Goal: Information Seeking & Learning: Learn about a topic

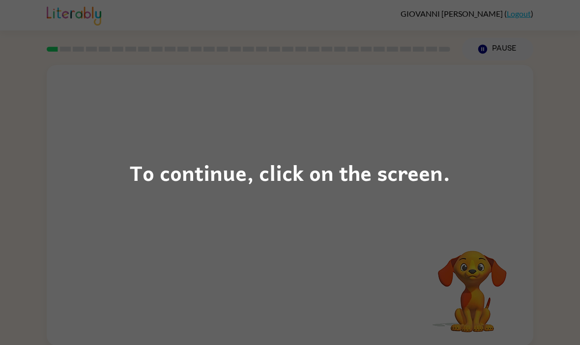
click at [154, 186] on div "To continue, click on the screen." at bounding box center [290, 172] width 320 height 33
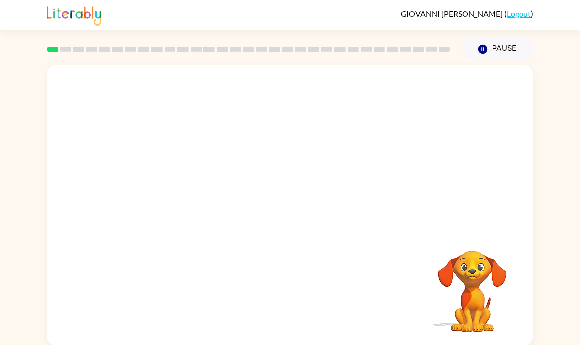
click at [111, 158] on div at bounding box center [290, 147] width 486 height 165
click at [423, 92] on video "Your browser must support playing .mp4 files to use Literably. Please try using…" at bounding box center [290, 147] width 486 height 165
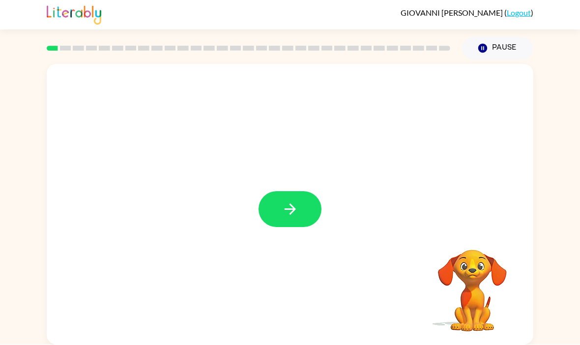
click at [318, 192] on button "button" at bounding box center [289, 210] width 63 height 36
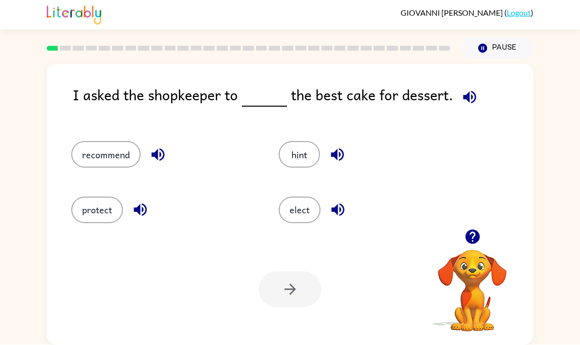
click at [465, 91] on icon "button" at bounding box center [469, 97] width 13 height 13
click at [341, 201] on icon "button" at bounding box center [337, 209] width 17 height 17
click at [334, 146] on icon "button" at bounding box center [337, 154] width 17 height 17
click at [154, 146] on icon "button" at bounding box center [157, 154] width 17 height 17
click at [119, 142] on button "recommend" at bounding box center [105, 155] width 69 height 27
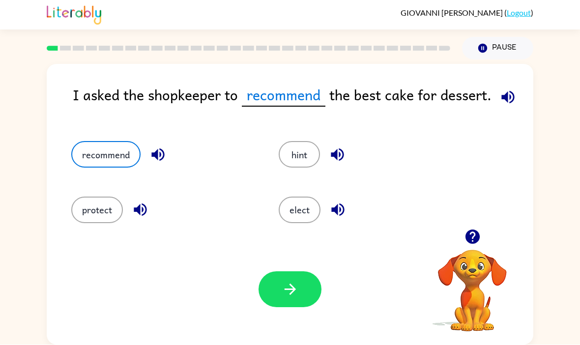
click at [499, 89] on icon "button" at bounding box center [507, 97] width 17 height 17
click at [303, 272] on button "button" at bounding box center [289, 290] width 63 height 36
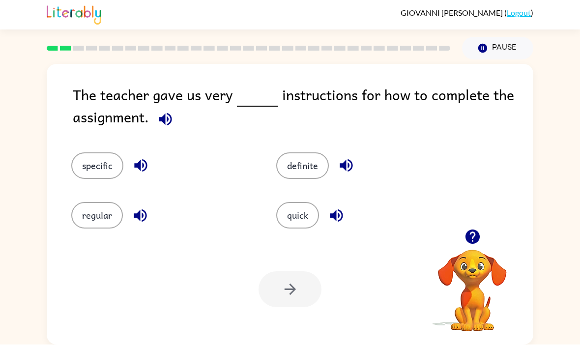
click at [160, 113] on icon "button" at bounding box center [165, 119] width 13 height 13
click at [340, 207] on icon "button" at bounding box center [336, 215] width 17 height 17
click at [349, 157] on icon "button" at bounding box center [346, 165] width 17 height 17
click at [142, 157] on icon "button" at bounding box center [140, 165] width 17 height 17
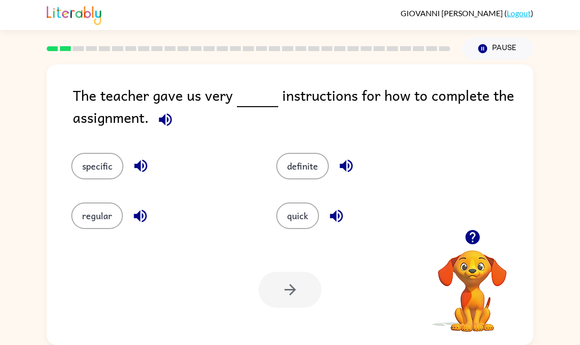
click at [145, 207] on icon "button" at bounding box center [140, 215] width 17 height 17
click at [308, 202] on button "quick" at bounding box center [297, 215] width 43 height 27
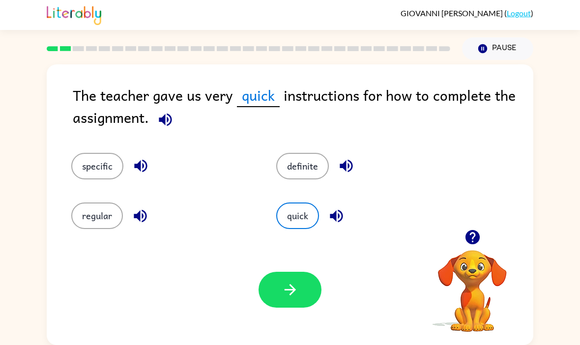
click at [306, 272] on button "button" at bounding box center [289, 290] width 63 height 36
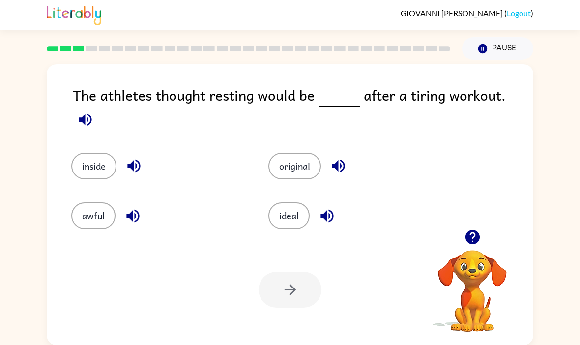
click at [94, 111] on icon "button" at bounding box center [85, 119] width 17 height 17
click at [534, 60] on div "The athletes thought resting would be after a tiring workout. inside original a…" at bounding box center [290, 202] width 580 height 285
click at [94, 111] on icon "button" at bounding box center [85, 119] width 17 height 17
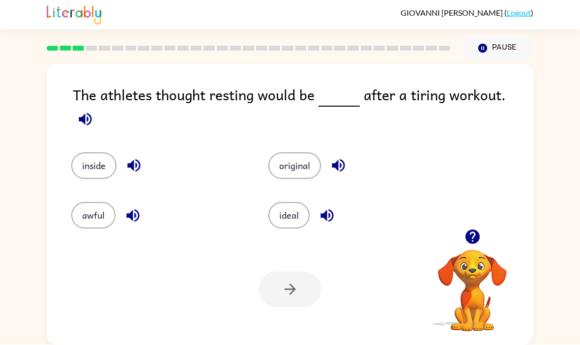
click at [474, 228] on icon "button" at bounding box center [472, 236] width 17 height 17
click at [473, 228] on icon "button" at bounding box center [472, 236] width 17 height 17
click at [91, 113] on icon "button" at bounding box center [85, 119] width 13 height 13
click at [94, 111] on icon "button" at bounding box center [85, 119] width 17 height 17
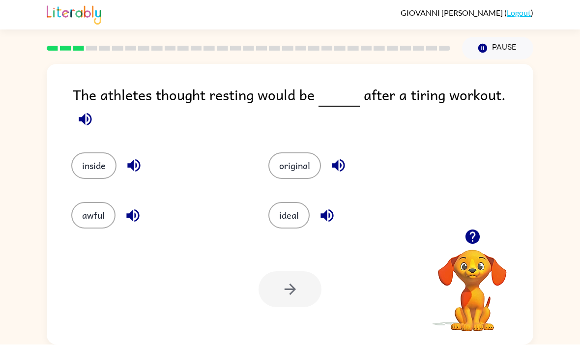
click at [94, 111] on icon "button" at bounding box center [85, 119] width 17 height 17
click at [91, 113] on icon "button" at bounding box center [85, 119] width 13 height 13
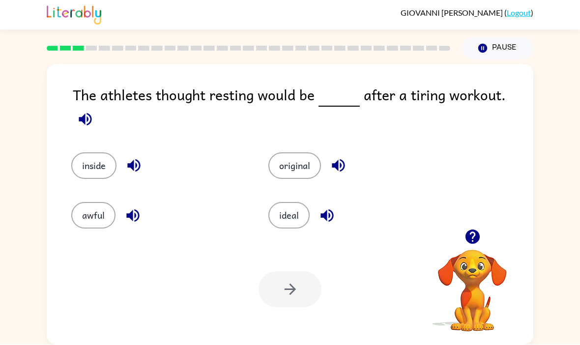
click at [91, 113] on icon "button" at bounding box center [85, 119] width 13 height 13
click at [283, 202] on button "ideal" at bounding box center [288, 215] width 41 height 27
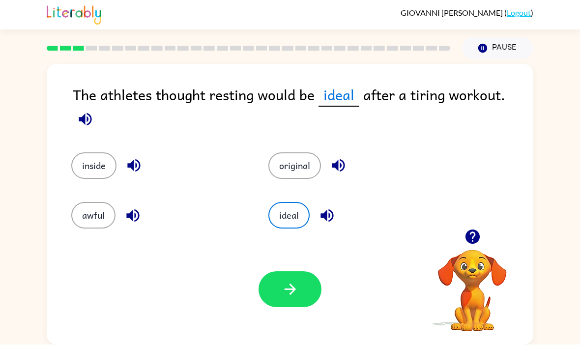
click at [288, 281] on icon "button" at bounding box center [290, 289] width 17 height 17
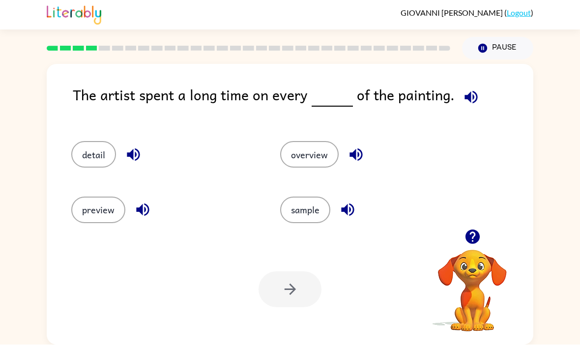
click at [474, 225] on button "button" at bounding box center [472, 237] width 25 height 25
click at [472, 230] on icon "button" at bounding box center [472, 237] width 14 height 14
click at [469, 89] on icon "button" at bounding box center [470, 97] width 17 height 17
click at [346, 139] on div "overview" at bounding box center [365, 150] width 209 height 55
click at [345, 139] on div "overview" at bounding box center [365, 150] width 209 height 55
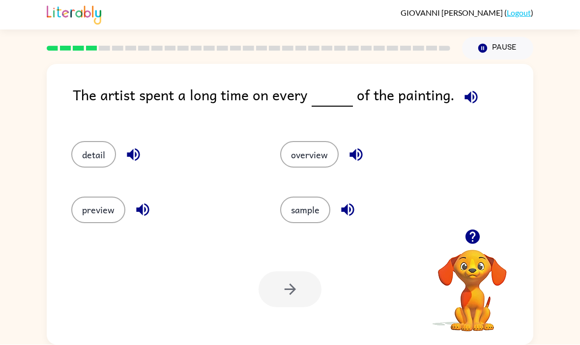
click at [344, 201] on icon "button" at bounding box center [347, 209] width 17 height 17
click at [122, 142] on button "button" at bounding box center [133, 154] width 25 height 25
click at [361, 123] on div "overview" at bounding box center [365, 150] width 209 height 55
click at [359, 146] on icon "button" at bounding box center [355, 154] width 17 height 17
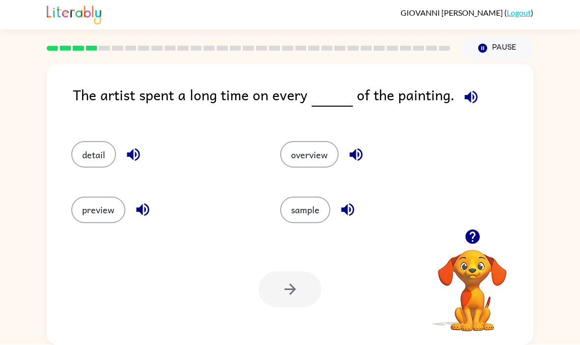
click at [350, 201] on icon "button" at bounding box center [347, 209] width 17 height 17
click at [133, 198] on button "button" at bounding box center [142, 210] width 25 height 25
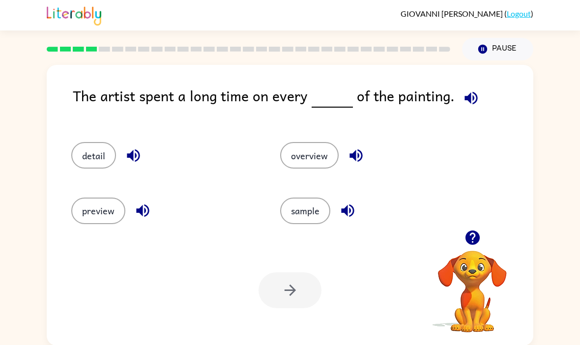
click at [384, 76] on div "The artist spent a long time on every of the painting. detail overview preview …" at bounding box center [290, 205] width 486 height 281
click at [472, 95] on icon "button" at bounding box center [470, 97] width 13 height 13
click at [309, 161] on button "overview" at bounding box center [309, 155] width 58 height 27
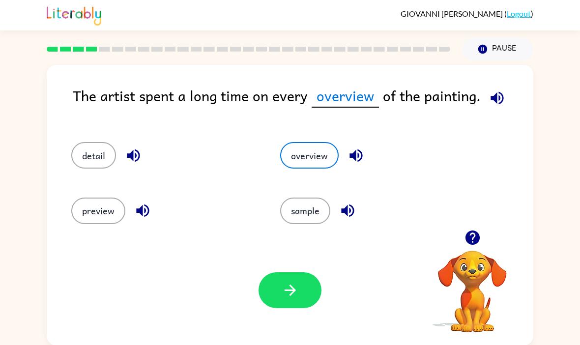
click at [297, 276] on button "button" at bounding box center [289, 290] width 63 height 36
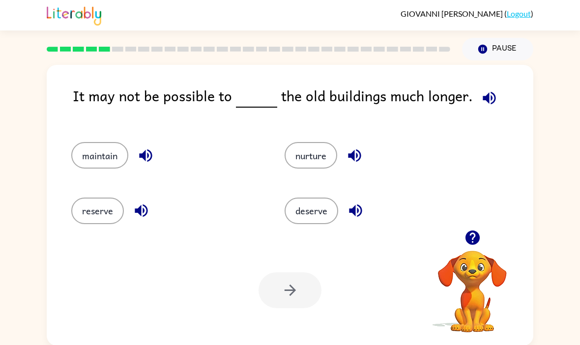
click at [475, 60] on button "Pause Pause" at bounding box center [497, 49] width 71 height 23
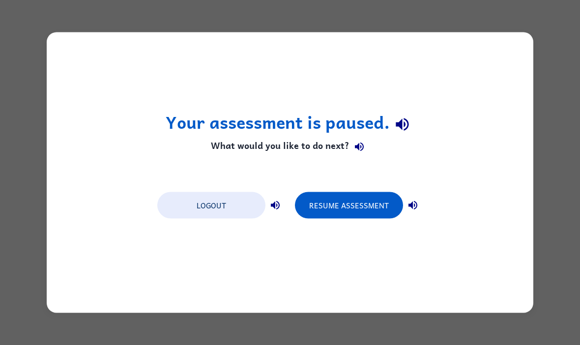
click at [406, 126] on icon "button" at bounding box center [402, 123] width 17 height 17
click at [432, 166] on div "Your assessment is paused. What would you like to do next? Logout Resume Assess…" at bounding box center [290, 172] width 486 height 281
click at [414, 167] on div "Your assessment is paused. What would you like to do next? Logout Resume Assess…" at bounding box center [290, 172] width 486 height 281
click at [402, 124] on icon "button" at bounding box center [402, 123] width 17 height 17
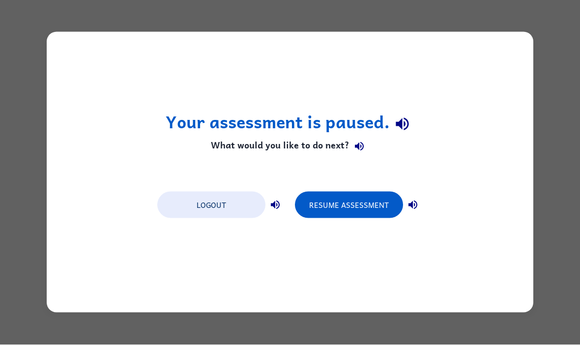
click at [359, 201] on button "Resume Assessment" at bounding box center [349, 205] width 108 height 27
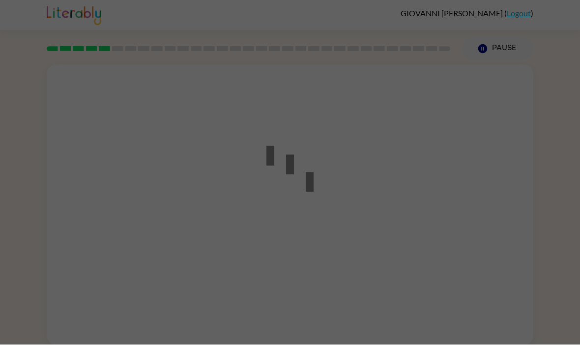
scroll to position [0, 0]
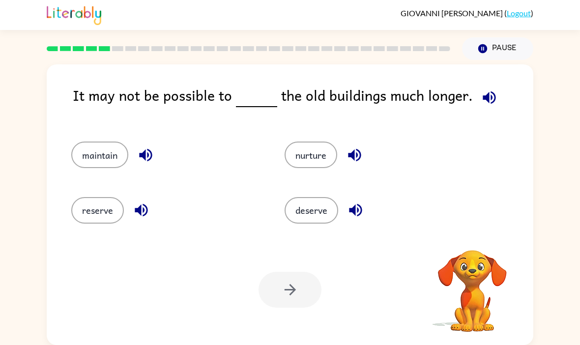
click at [505, 55] on button "Pause Pause" at bounding box center [497, 48] width 71 height 23
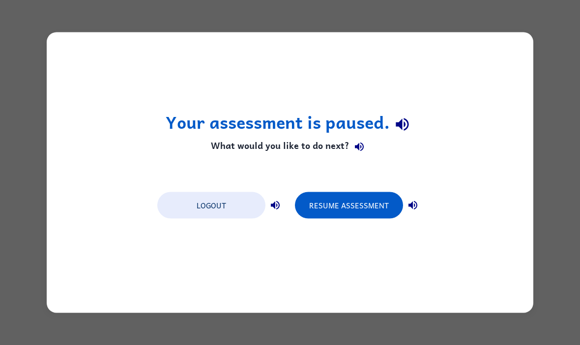
scroll to position [0, 0]
click at [379, 199] on button "Resume Assessment" at bounding box center [349, 205] width 108 height 27
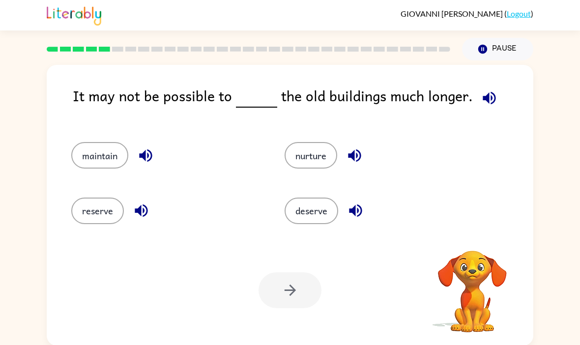
click at [492, 46] on button "Pause Pause" at bounding box center [497, 49] width 71 height 23
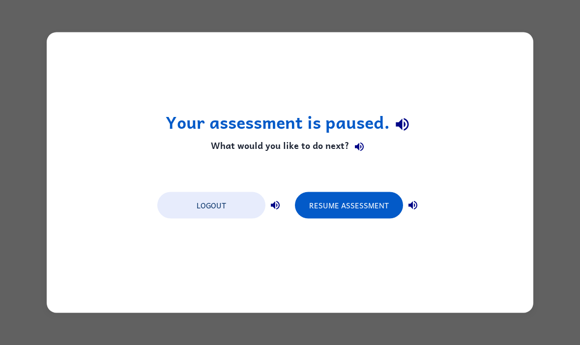
click at [389, 201] on button "Resume Assessment" at bounding box center [349, 205] width 108 height 27
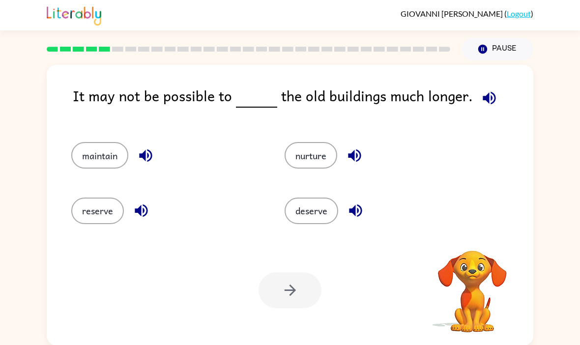
click at [501, 42] on button "Pause Pause" at bounding box center [497, 49] width 71 height 23
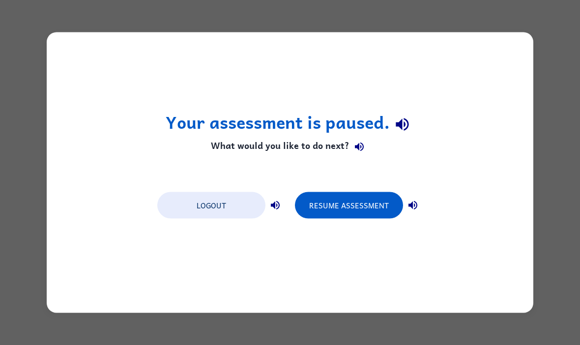
click at [360, 197] on button "Resume Assessment" at bounding box center [349, 205] width 108 height 27
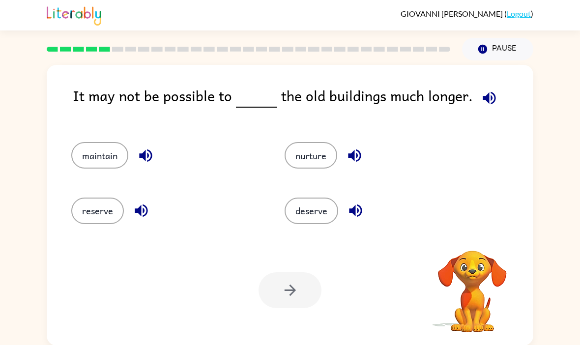
click at [488, 59] on button "Pause Pause" at bounding box center [497, 49] width 71 height 23
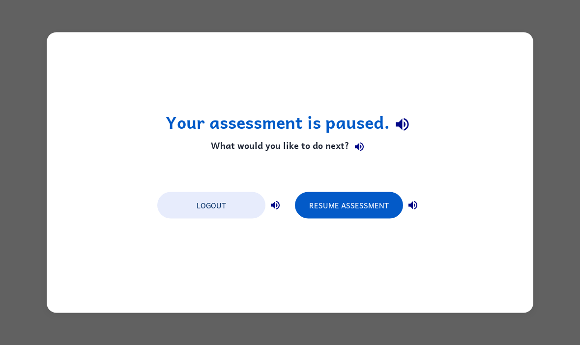
click at [361, 190] on div "Logout Resume Assessment" at bounding box center [289, 204] width 275 height 37
click at [370, 218] on button "Resume Assessment" at bounding box center [349, 205] width 108 height 27
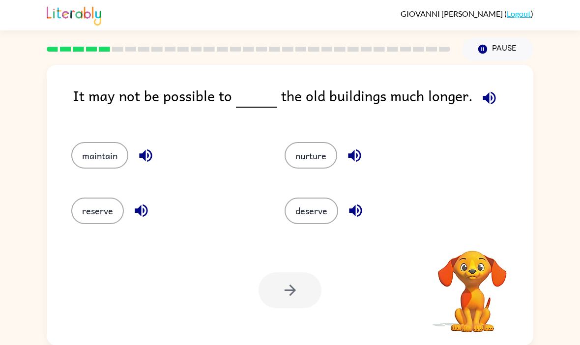
click at [508, 45] on button "Pause Pause" at bounding box center [497, 49] width 71 height 23
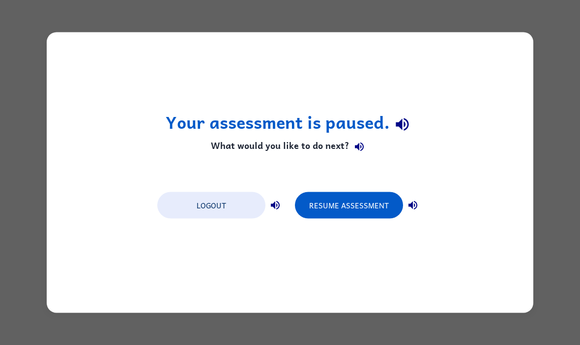
click at [373, 196] on button "Resume Assessment" at bounding box center [349, 205] width 108 height 27
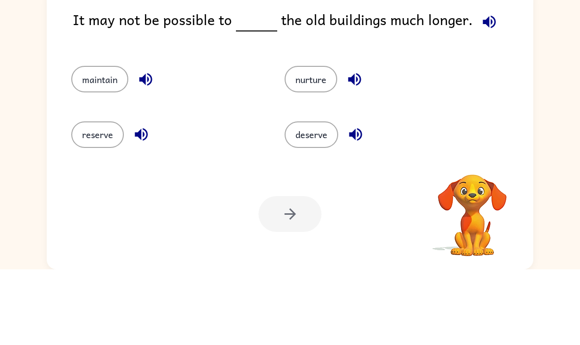
scroll to position [34, 0]
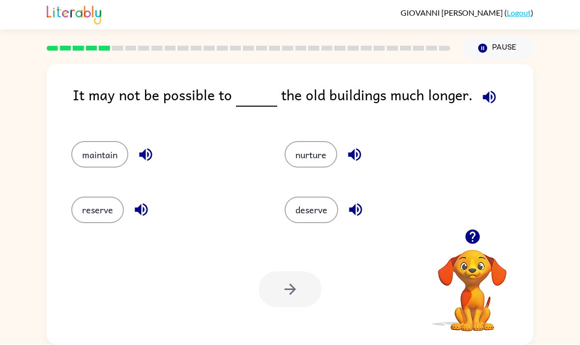
click at [475, 230] on icon "button" at bounding box center [472, 237] width 14 height 14
click at [500, 37] on button "Pause Pause" at bounding box center [497, 48] width 71 height 23
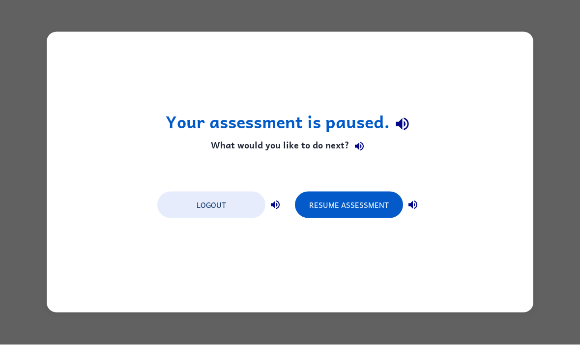
scroll to position [0, 0]
click at [373, 201] on button "Resume Assessment" at bounding box center [349, 205] width 108 height 27
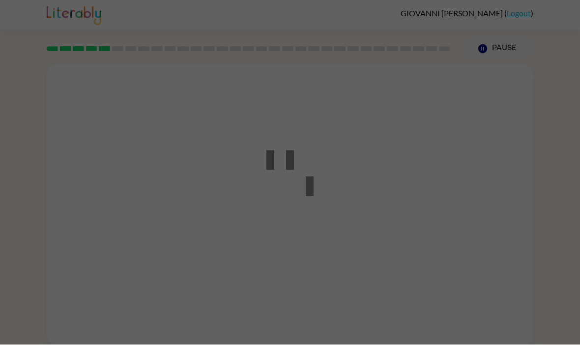
scroll to position [0, 0]
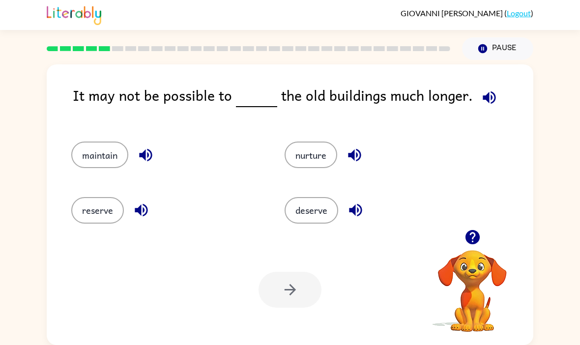
click at [464, 237] on icon "button" at bounding box center [472, 236] width 17 height 17
click at [476, 242] on icon "button" at bounding box center [472, 237] width 14 height 14
click at [476, 242] on video "Your browser must support playing .mp4 files to use Literably. Please try using…" at bounding box center [472, 284] width 98 height 98
click at [392, 15] on div "GIOVANNI MARADIAGA ( Logout )" at bounding box center [290, 15] width 486 height 30
click at [473, 241] on icon "button" at bounding box center [472, 237] width 14 height 14
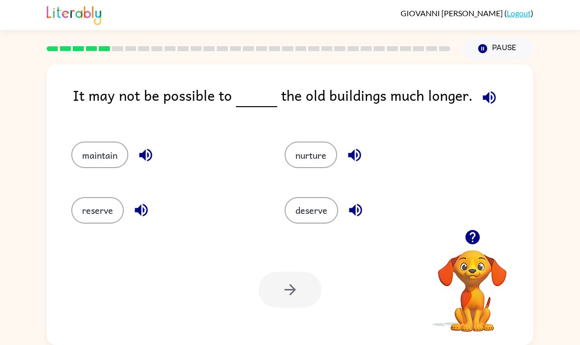
click at [471, 250] on button "button" at bounding box center [472, 237] width 25 height 25
click at [473, 250] on button "button" at bounding box center [472, 237] width 25 height 25
click at [472, 251] on video "Your browser must support playing .mp4 files to use Literably. Please try using…" at bounding box center [472, 284] width 98 height 98
click at [476, 256] on video "Your browser must support playing .mp4 files to use Literably. Please try using…" at bounding box center [472, 284] width 98 height 98
click at [477, 254] on video "Your browser must support playing .mp4 files to use Literably. Please try using…" at bounding box center [472, 284] width 98 height 98
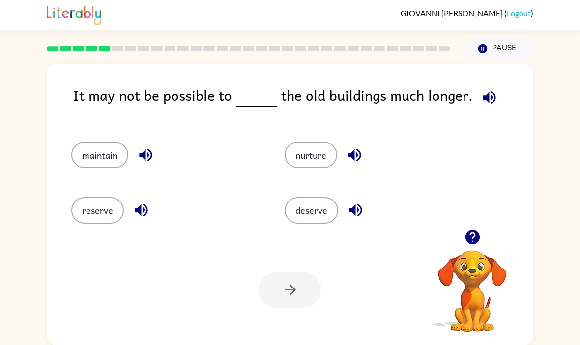
click at [475, 249] on button "button" at bounding box center [472, 237] width 25 height 25
click at [478, 253] on video "Your browser must support playing .mp4 files to use Literably. Please try using…" at bounding box center [472, 284] width 98 height 98
click at [481, 255] on video "Your browser must support playing .mp4 files to use Literably. Please try using…" at bounding box center [472, 284] width 98 height 98
click at [481, 256] on video "Your browser must support playing .mp4 files to use Literably. Please try using…" at bounding box center [472, 284] width 98 height 98
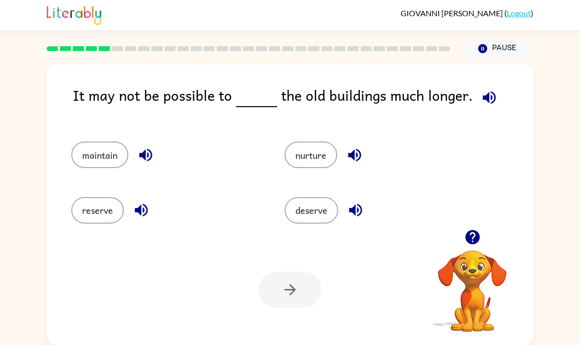
click at [480, 258] on video "Your browser must support playing .mp4 files to use Literably. Please try using…" at bounding box center [472, 284] width 98 height 98
click at [479, 257] on video "Your browser must support playing .mp4 files to use Literably. Please try using…" at bounding box center [472, 284] width 98 height 98
click at [475, 250] on button "button" at bounding box center [472, 237] width 25 height 25
click at [478, 254] on video "Your browser must support playing .mp4 files to use Literably. Please try using…" at bounding box center [472, 284] width 98 height 98
click at [481, 254] on video "Your browser must support playing .mp4 files to use Literably. Please try using…" at bounding box center [472, 284] width 98 height 98
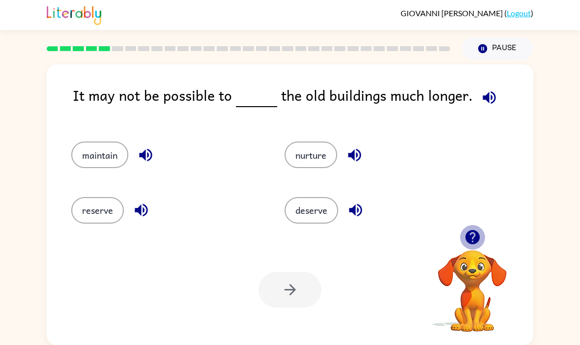
click at [478, 231] on icon "button" at bounding box center [472, 236] width 17 height 17
click at [476, 239] on icon "button" at bounding box center [472, 237] width 14 height 14
click at [483, 238] on button "button" at bounding box center [472, 237] width 25 height 25
click at [480, 235] on icon "button" at bounding box center [472, 237] width 17 height 17
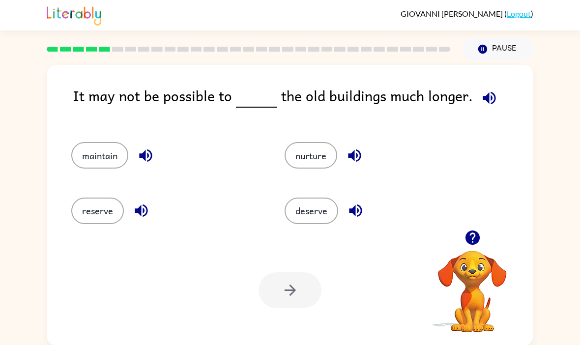
click at [484, 240] on button "button" at bounding box center [472, 237] width 25 height 25
click at [477, 229] on button "button" at bounding box center [472, 237] width 25 height 25
click at [476, 250] on video "Your browser must support playing .mp4 files to use Literably. Please try using…" at bounding box center [472, 284] width 98 height 98
click at [470, 240] on icon "button" at bounding box center [472, 237] width 14 height 14
click at [476, 242] on icon "button" at bounding box center [472, 237] width 14 height 14
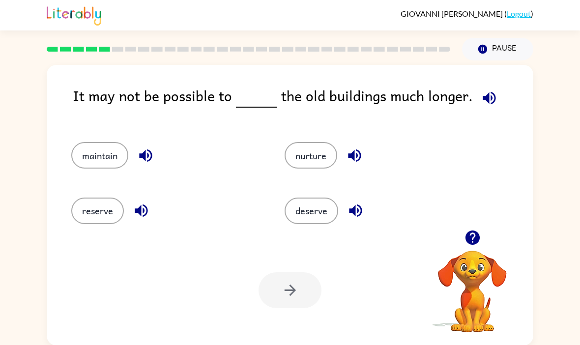
click at [480, 241] on icon "button" at bounding box center [472, 237] width 17 height 17
click at [472, 238] on icon "button" at bounding box center [472, 237] width 14 height 14
click at [477, 243] on icon "button" at bounding box center [472, 237] width 14 height 14
click at [491, 101] on icon "button" at bounding box center [489, 97] width 17 height 17
click at [112, 222] on button "reserve" at bounding box center [97, 211] width 53 height 27
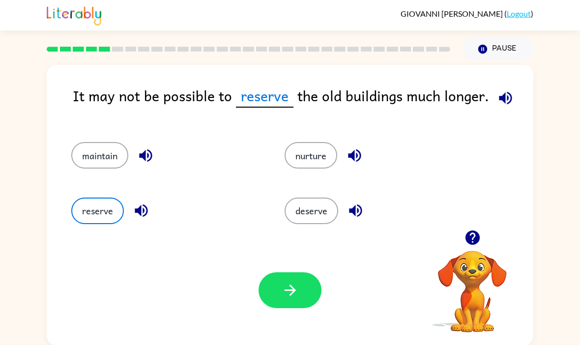
click at [284, 306] on button "button" at bounding box center [289, 290] width 63 height 36
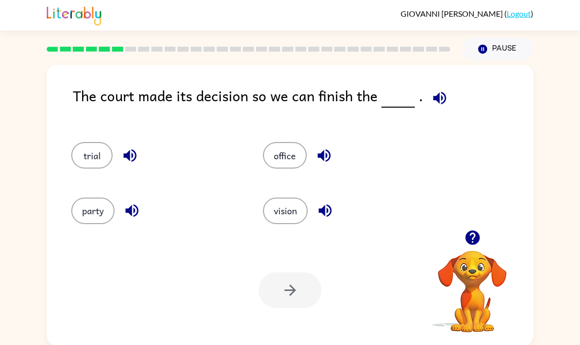
click at [431, 101] on icon "button" at bounding box center [439, 97] width 17 height 17
click at [434, 101] on icon "button" at bounding box center [439, 97] width 13 height 13
click at [441, 106] on icon "button" at bounding box center [439, 97] width 17 height 17
click at [294, 140] on div "office" at bounding box center [340, 150] width 192 height 55
click at [274, 177] on div "office" at bounding box center [340, 150] width 192 height 55
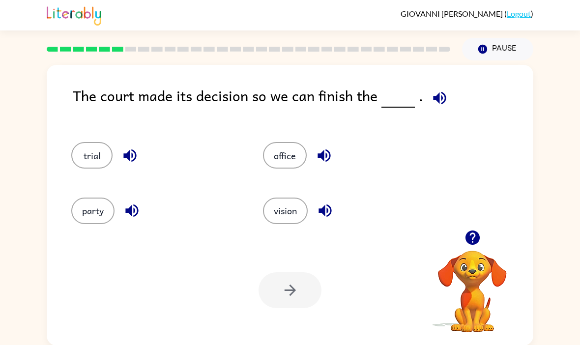
click at [121, 205] on button "button" at bounding box center [131, 210] width 25 height 25
click at [90, 204] on button "party" at bounding box center [92, 211] width 43 height 27
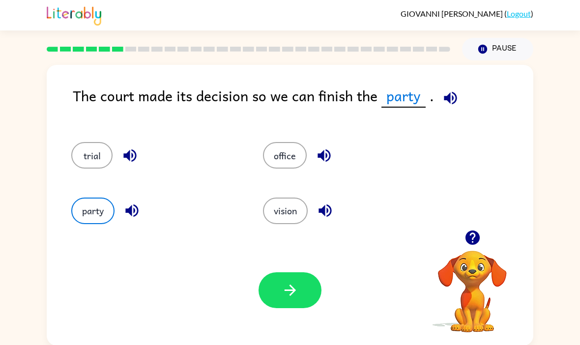
click at [130, 210] on icon "button" at bounding box center [131, 210] width 13 height 13
click at [134, 214] on icon "button" at bounding box center [131, 210] width 13 height 13
click at [134, 213] on icon "button" at bounding box center [131, 210] width 17 height 17
click at [131, 211] on icon "button" at bounding box center [131, 210] width 13 height 13
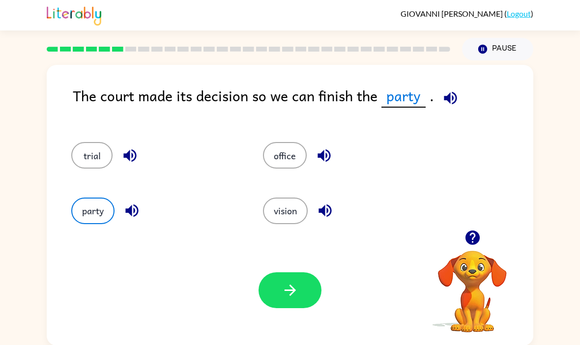
click at [133, 198] on div "party" at bounding box center [149, 206] width 192 height 55
click at [129, 209] on icon "button" at bounding box center [131, 210] width 17 height 17
click at [131, 208] on icon "button" at bounding box center [131, 210] width 17 height 17
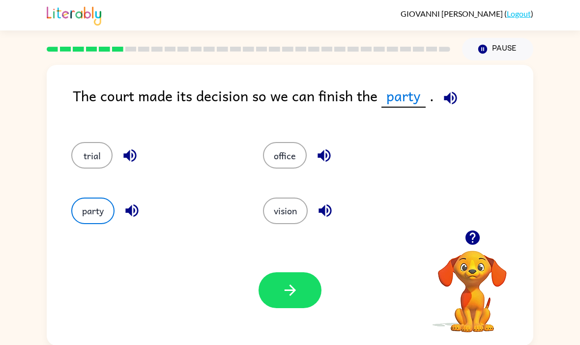
click at [132, 206] on icon "button" at bounding box center [131, 210] width 17 height 17
click at [472, 240] on icon "button" at bounding box center [472, 237] width 17 height 17
click at [131, 205] on icon "button" at bounding box center [131, 210] width 17 height 17
click at [134, 204] on icon "button" at bounding box center [131, 210] width 17 height 17
click at [133, 204] on icon "button" at bounding box center [131, 210] width 17 height 17
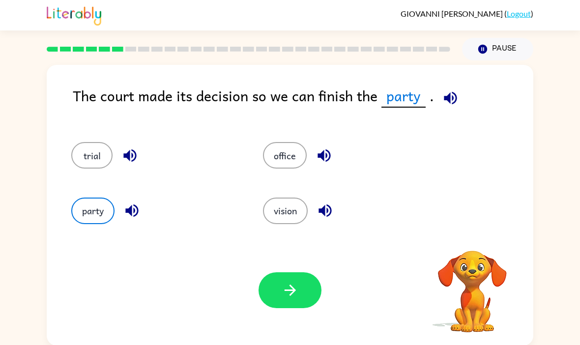
click at [130, 200] on button "button" at bounding box center [131, 210] width 25 height 25
click at [128, 199] on div "party" at bounding box center [155, 211] width 169 height 27
click at [125, 203] on icon "button" at bounding box center [131, 210] width 17 height 17
click at [125, 203] on button "button" at bounding box center [131, 210] width 25 height 25
click at [124, 208] on icon "button" at bounding box center [131, 210] width 17 height 17
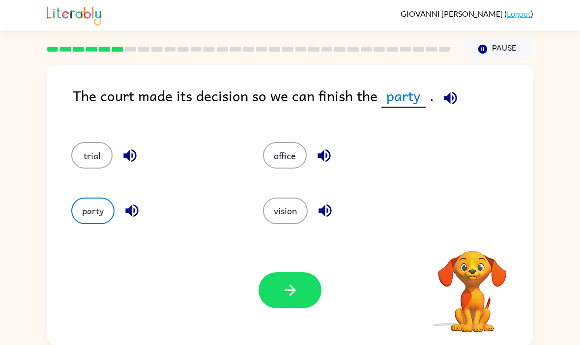
click at [124, 207] on icon "button" at bounding box center [131, 210] width 17 height 17
click at [126, 209] on icon "button" at bounding box center [131, 210] width 17 height 17
click at [476, 241] on icon "button" at bounding box center [472, 237] width 14 height 14
click at [131, 205] on icon "button" at bounding box center [131, 210] width 17 height 17
click at [127, 209] on icon "button" at bounding box center [131, 210] width 17 height 17
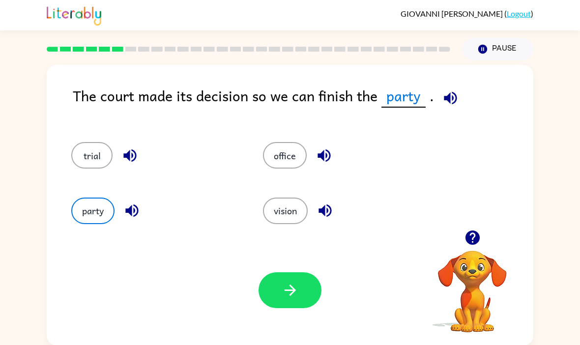
click at [469, 241] on icon "button" at bounding box center [472, 237] width 14 height 14
click at [130, 203] on icon "button" at bounding box center [131, 210] width 17 height 17
click at [284, 295] on icon "button" at bounding box center [290, 290] width 17 height 17
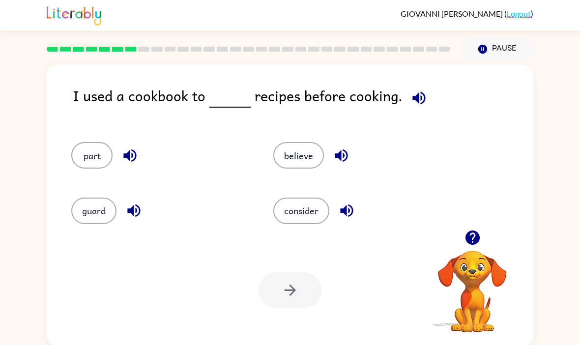
click at [469, 237] on icon "button" at bounding box center [472, 237] width 14 height 14
click at [128, 213] on icon "button" at bounding box center [133, 210] width 17 height 17
click at [129, 213] on icon "button" at bounding box center [133, 210] width 13 height 13
click at [120, 159] on button "button" at bounding box center [129, 155] width 25 height 25
click at [341, 163] on icon "button" at bounding box center [341, 155] width 17 height 17
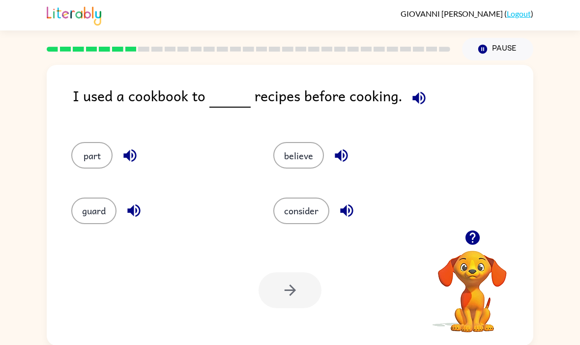
click at [351, 219] on icon "button" at bounding box center [346, 210] width 17 height 17
click at [339, 154] on icon "button" at bounding box center [341, 155] width 13 height 13
click at [346, 208] on icon "button" at bounding box center [346, 210] width 13 height 13
click at [128, 223] on button "button" at bounding box center [133, 210] width 25 height 25
click at [338, 159] on icon "button" at bounding box center [341, 155] width 13 height 13
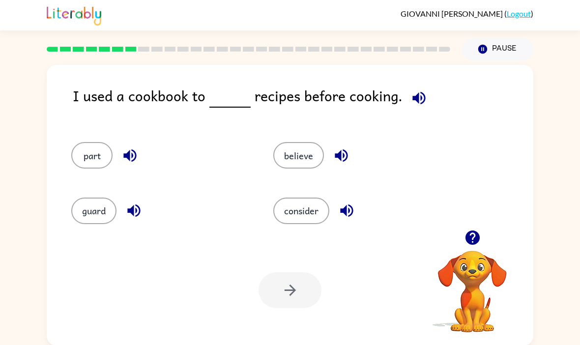
click at [125, 164] on icon "button" at bounding box center [129, 155] width 17 height 17
click at [338, 219] on button "button" at bounding box center [346, 210] width 25 height 25
click at [130, 223] on button "button" at bounding box center [133, 210] width 25 height 25
click at [334, 156] on icon "button" at bounding box center [341, 155] width 17 height 17
click at [130, 151] on icon "button" at bounding box center [129, 155] width 17 height 17
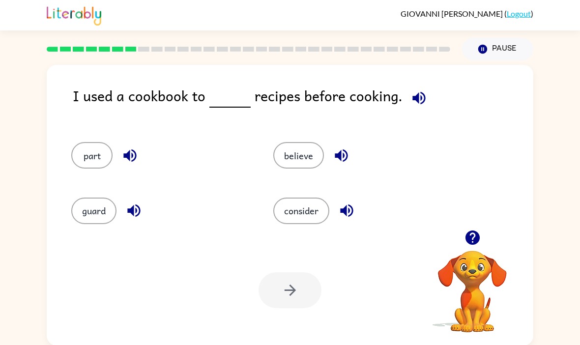
click at [335, 216] on button "button" at bounding box center [346, 210] width 25 height 25
click at [135, 209] on icon "button" at bounding box center [133, 210] width 17 height 17
click at [340, 162] on icon "button" at bounding box center [341, 155] width 17 height 17
click at [115, 150] on div "part" at bounding box center [160, 155] width 179 height 27
click at [131, 151] on icon "button" at bounding box center [129, 155] width 17 height 17
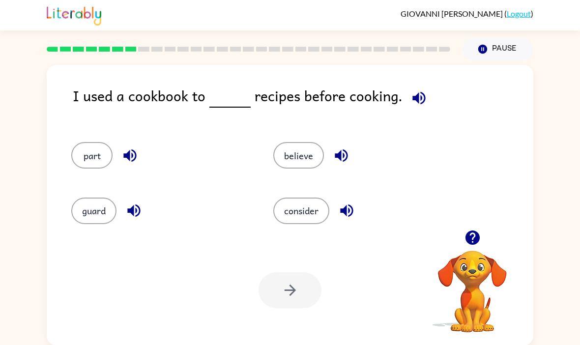
click at [133, 208] on icon "button" at bounding box center [133, 210] width 17 height 17
click at [352, 154] on button "button" at bounding box center [341, 155] width 25 height 25
click at [342, 157] on icon "button" at bounding box center [341, 155] width 13 height 13
click at [343, 218] on icon "button" at bounding box center [346, 210] width 17 height 17
click at [359, 209] on button "button" at bounding box center [346, 210] width 25 height 25
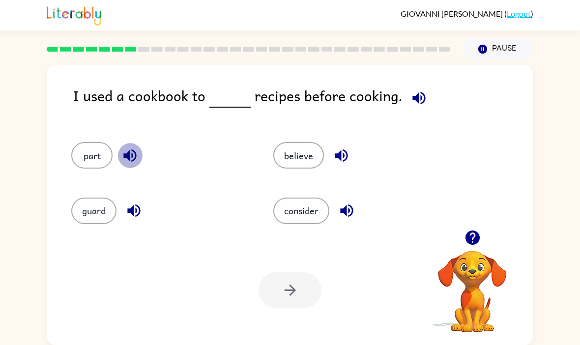
click at [129, 160] on icon "button" at bounding box center [129, 155] width 13 height 13
click at [142, 155] on button "button" at bounding box center [129, 155] width 25 height 25
click at [343, 160] on icon "button" at bounding box center [341, 155] width 17 height 17
click at [331, 164] on button "button" at bounding box center [341, 155] width 25 height 25
click at [130, 212] on icon "button" at bounding box center [133, 210] width 13 height 13
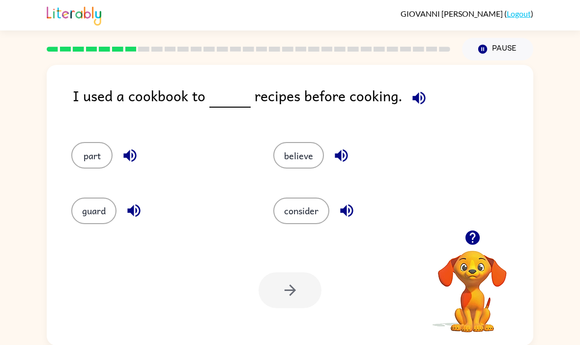
click at [341, 211] on icon "button" at bounding box center [346, 210] width 13 height 13
click at [449, 129] on div "believe" at bounding box center [356, 150] width 202 height 55
click at [120, 169] on div "part" at bounding box center [160, 155] width 179 height 27
click at [131, 158] on icon "button" at bounding box center [129, 155] width 17 height 17
click at [338, 152] on icon "button" at bounding box center [341, 155] width 17 height 17
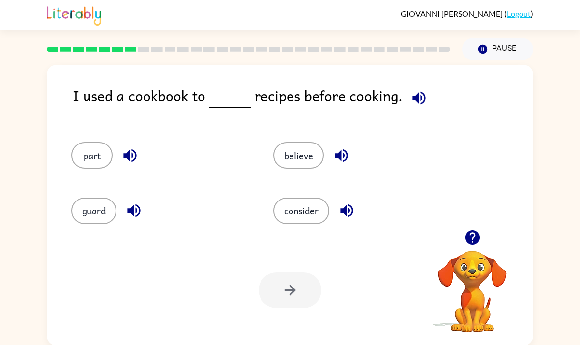
click at [135, 217] on icon "button" at bounding box center [133, 210] width 17 height 17
click at [350, 215] on icon "button" at bounding box center [346, 210] width 17 height 17
click at [475, 239] on icon "button" at bounding box center [472, 237] width 14 height 14
click at [464, 243] on icon "button" at bounding box center [472, 237] width 17 height 17
click at [337, 220] on button "button" at bounding box center [346, 210] width 25 height 25
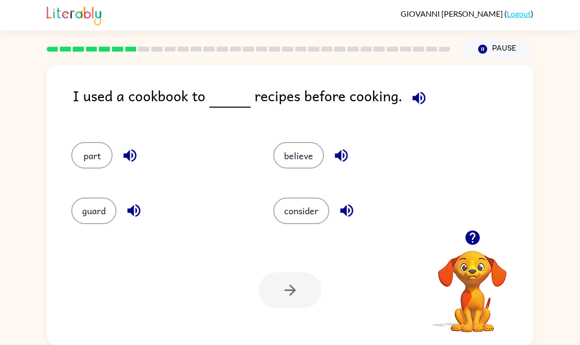
click at [296, 75] on div "I used a cookbook to recipes before cooking. part believe guard consider Your b…" at bounding box center [290, 205] width 486 height 281
click at [413, 93] on icon "button" at bounding box center [418, 97] width 17 height 17
click at [415, 109] on button "button" at bounding box center [418, 97] width 25 height 25
click at [414, 109] on button "button" at bounding box center [418, 97] width 25 height 25
click at [414, 94] on icon "button" at bounding box center [418, 97] width 17 height 17
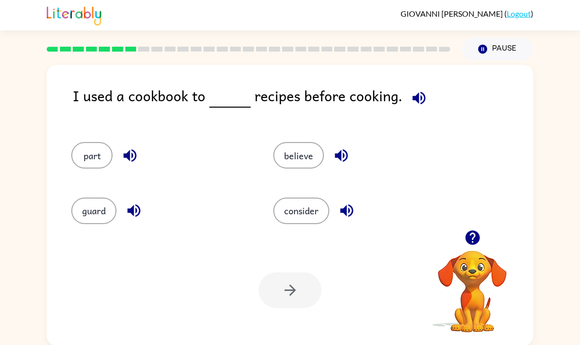
click at [410, 104] on icon "button" at bounding box center [418, 97] width 17 height 17
click at [421, 99] on icon "button" at bounding box center [418, 97] width 17 height 17
click at [358, 184] on div "consider" at bounding box center [356, 206] width 202 height 55
click at [340, 219] on icon "button" at bounding box center [346, 210] width 17 height 17
click at [343, 146] on button "button" at bounding box center [341, 155] width 25 height 25
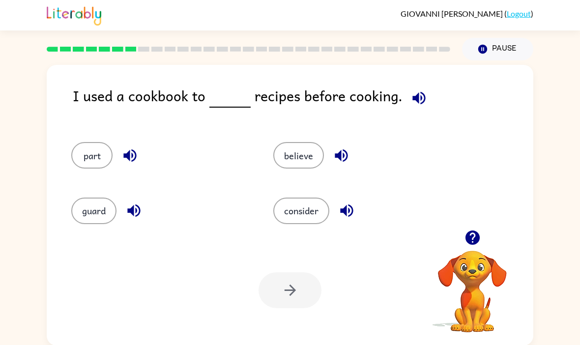
click at [128, 167] on button "button" at bounding box center [129, 155] width 25 height 25
click at [125, 211] on icon "button" at bounding box center [133, 210] width 17 height 17
click at [76, 166] on button "part" at bounding box center [91, 155] width 41 height 27
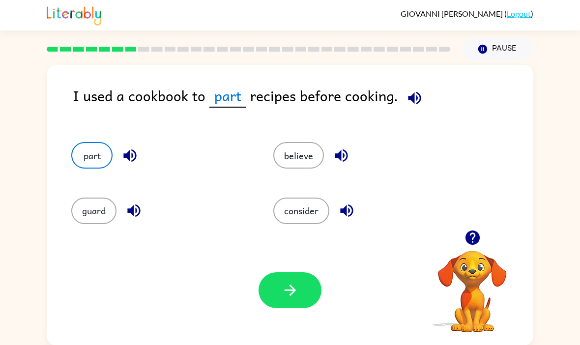
click at [279, 287] on button "button" at bounding box center [289, 290] width 63 height 36
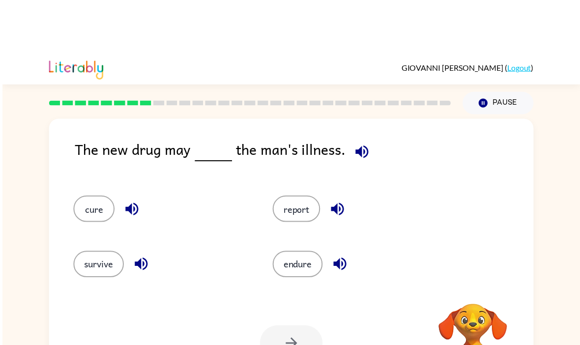
scroll to position [-54, -2]
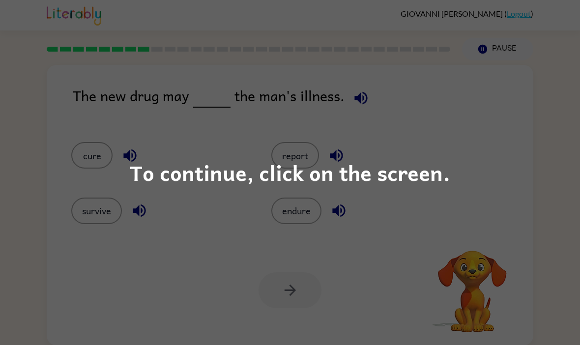
click at [282, 212] on div "To continue, click on the screen." at bounding box center [290, 172] width 580 height 345
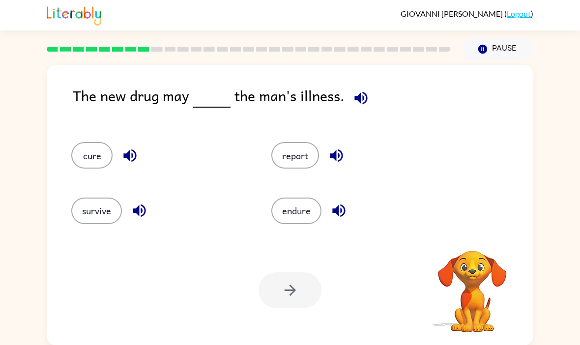
click at [300, 291] on div at bounding box center [289, 290] width 63 height 36
click at [300, 290] on div at bounding box center [289, 290] width 63 height 36
click at [288, 289] on div at bounding box center [289, 290] width 63 height 36
click at [309, 212] on button "endure" at bounding box center [296, 211] width 50 height 27
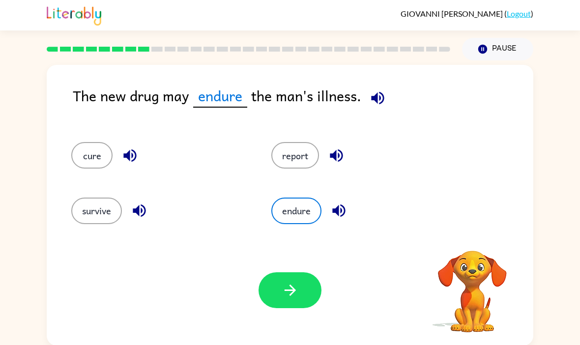
click at [282, 296] on icon "button" at bounding box center [290, 290] width 17 height 17
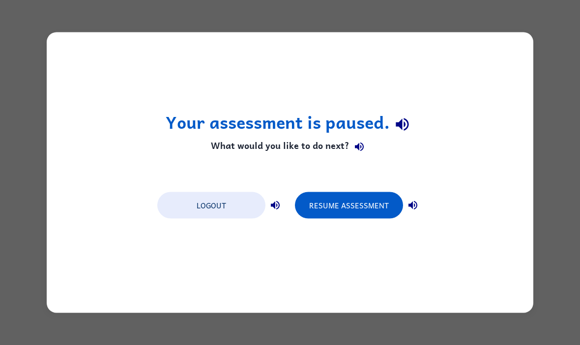
click at [353, 203] on button "Resume Assessment" at bounding box center [349, 205] width 108 height 27
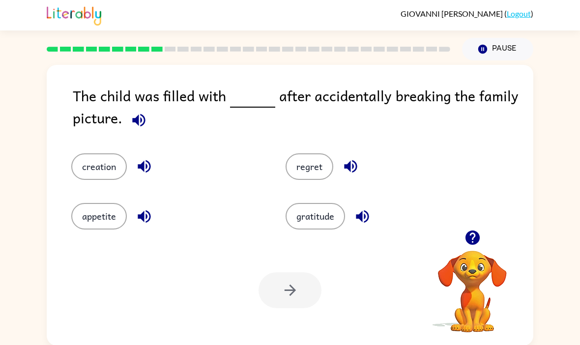
click at [137, 117] on icon "button" at bounding box center [138, 120] width 17 height 17
click at [136, 173] on icon "button" at bounding box center [144, 166] width 17 height 17
click at [143, 224] on icon "button" at bounding box center [144, 216] width 17 height 17
click at [342, 175] on icon "button" at bounding box center [350, 166] width 17 height 17
click at [365, 221] on icon "button" at bounding box center [362, 216] width 17 height 17
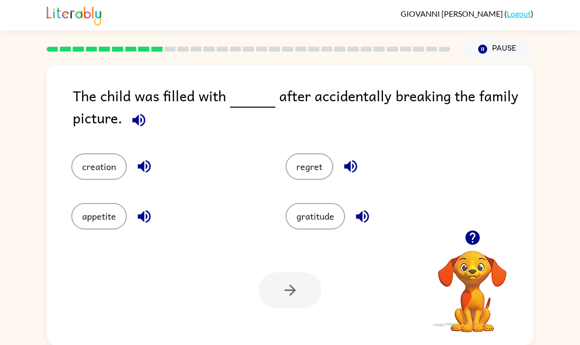
click at [312, 170] on button "regret" at bounding box center [309, 166] width 48 height 27
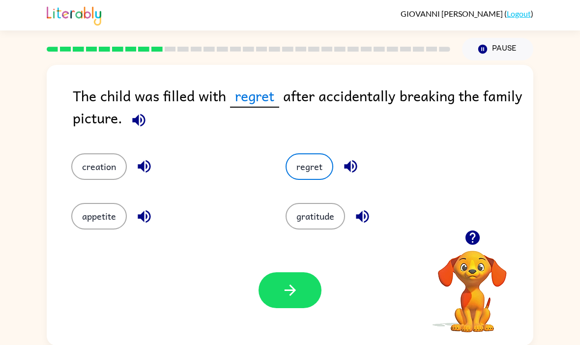
click at [290, 287] on icon "button" at bounding box center [289, 289] width 11 height 11
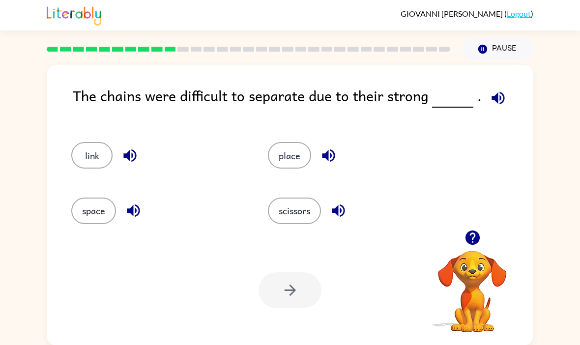
click at [500, 85] on div "The chains were difficult to separate due to their strong . link place space sc…" at bounding box center [290, 205] width 486 height 281
click at [493, 109] on button "button" at bounding box center [497, 97] width 25 height 25
click at [498, 100] on icon "button" at bounding box center [497, 97] width 17 height 17
click at [96, 216] on button "space" at bounding box center [93, 211] width 45 height 27
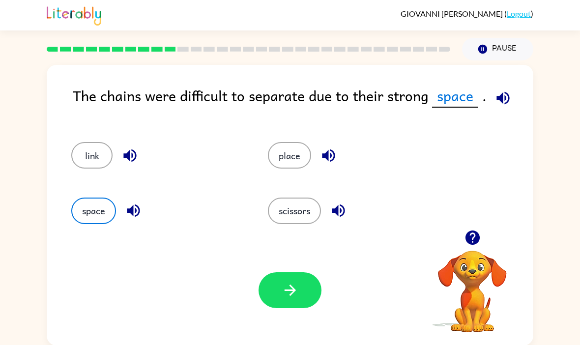
click at [284, 289] on icon "button" at bounding box center [290, 290] width 17 height 17
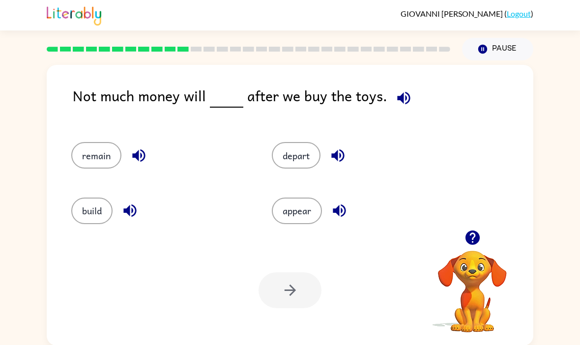
click at [418, 109] on div "Not much money will after we buy the toys." at bounding box center [303, 104] width 460 height 38
click at [433, 131] on div "depart" at bounding box center [353, 150] width 200 height 55
click at [395, 96] on icon "button" at bounding box center [403, 97] width 17 height 17
click at [124, 224] on div "build" at bounding box center [160, 211] width 178 height 27
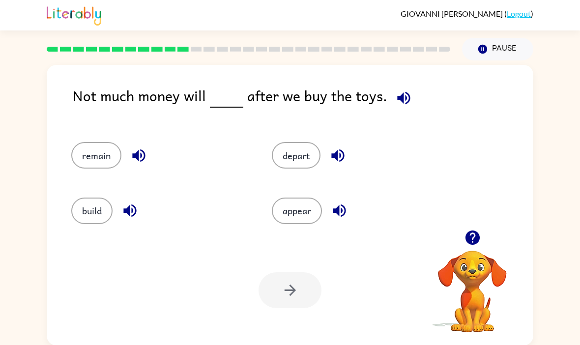
click at [293, 153] on button "depart" at bounding box center [296, 155] width 49 height 27
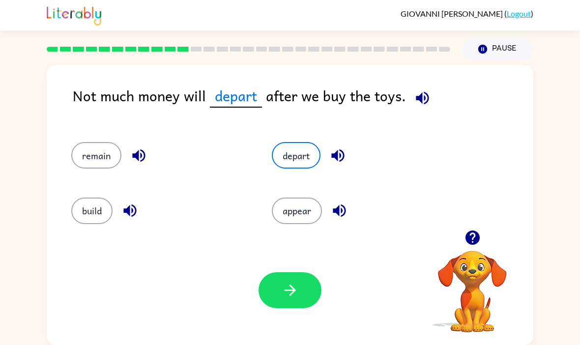
click at [334, 153] on icon "button" at bounding box center [337, 155] width 17 height 17
click at [336, 216] on icon "button" at bounding box center [339, 210] width 17 height 17
click at [302, 218] on button "appear" at bounding box center [297, 211] width 50 height 27
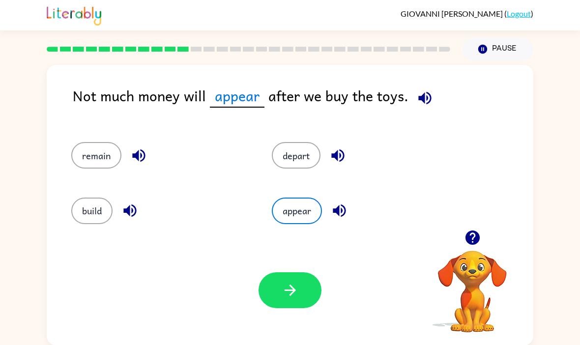
click at [286, 303] on button "button" at bounding box center [289, 290] width 63 height 36
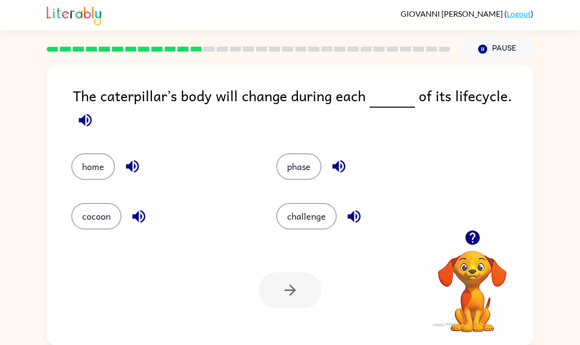
click at [475, 233] on icon "button" at bounding box center [472, 237] width 14 height 14
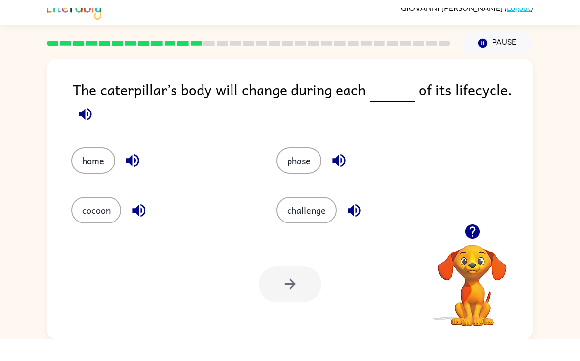
scroll to position [34, 0]
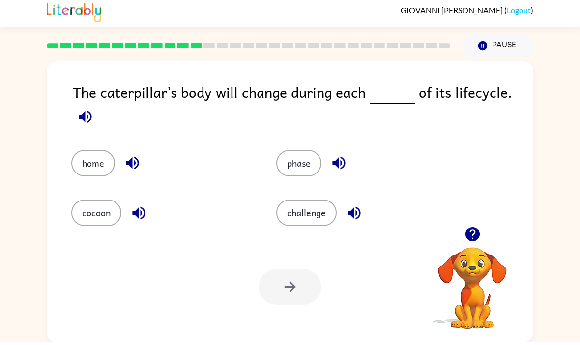
click at [507, 64] on div "The caterpillar’s body will change during each of its lifecycle. home phase coc…" at bounding box center [290, 204] width 486 height 281
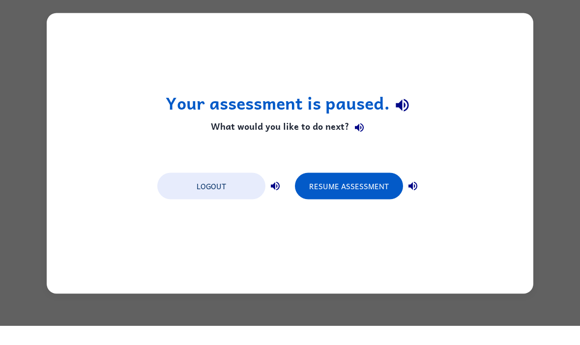
scroll to position [0, 0]
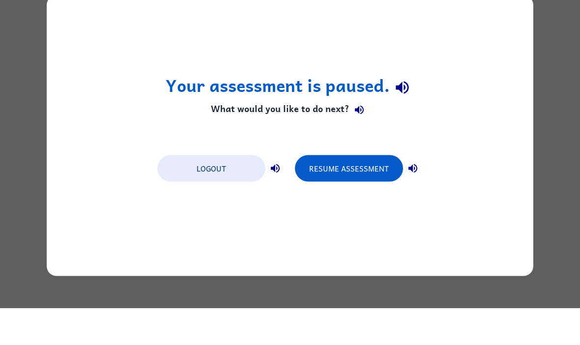
click at [357, 211] on div "Your assessment is paused. What would you like to do next? Logout Resume Assess…" at bounding box center [290, 172] width 486 height 281
click at [331, 226] on div "Your assessment is paused. What would you like to do next? Logout Resume Assess…" at bounding box center [290, 172] width 486 height 281
click at [356, 204] on div "Your assessment is paused. What would you like to do next? Logout Resume Assess…" at bounding box center [290, 172] width 486 height 281
click at [349, 213] on div "Your assessment is paused. What would you like to do next? Logout Resume Assess…" at bounding box center [290, 172] width 486 height 281
click at [348, 213] on div "Your assessment is paused. What would you like to do next? Logout Resume Assess…" at bounding box center [290, 172] width 486 height 281
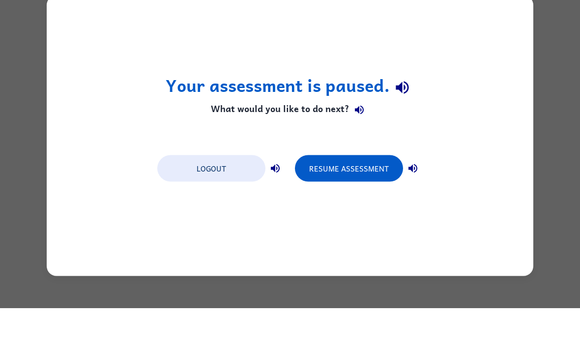
click at [380, 199] on div "Your assessment is paused. What would you like to do next? Logout Resume Assess…" at bounding box center [290, 172] width 486 height 281
click at [407, 137] on h4 "What would you like to do next?" at bounding box center [290, 147] width 249 height 20
click at [398, 122] on div "Your assessment is paused. What would you like to do next? Logout Resume Assess…" at bounding box center [290, 172] width 486 height 281
click at [400, 126] on div "Your assessment is paused. What would you like to do next? Logout Resume Assess…" at bounding box center [290, 172] width 486 height 281
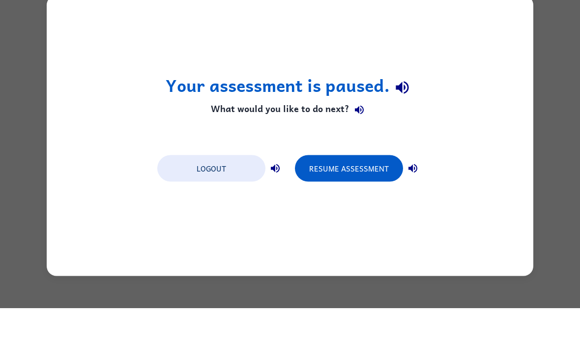
click at [400, 126] on div "Your assessment is paused. What would you like to do next? Logout Resume Assess…" at bounding box center [290, 172] width 486 height 281
click at [398, 192] on button "Resume Assessment" at bounding box center [349, 205] width 108 height 27
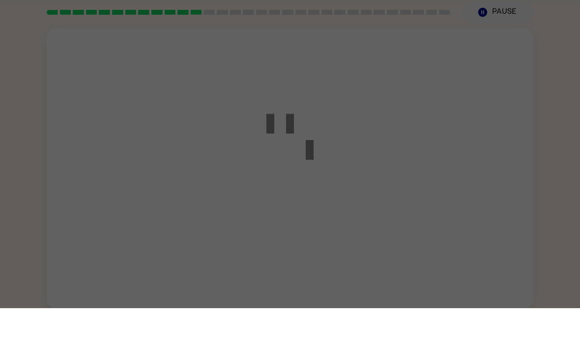
scroll to position [34, 0]
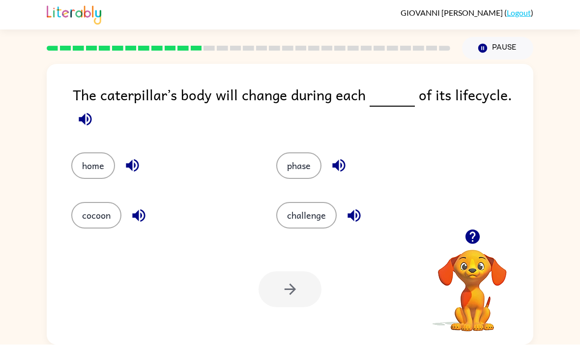
click at [73, 84] on div "The caterpillar’s body will change during each of its lifecycle." at bounding box center [303, 108] width 460 height 49
click at [75, 107] on button "button" at bounding box center [85, 119] width 25 height 25
click at [88, 111] on icon "button" at bounding box center [85, 119] width 17 height 17
click at [80, 113] on icon "button" at bounding box center [85, 119] width 13 height 13
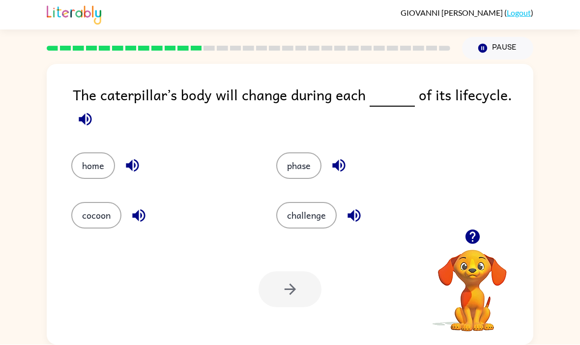
click at [78, 111] on icon "button" at bounding box center [85, 119] width 17 height 17
click at [83, 113] on icon "button" at bounding box center [85, 119] width 13 height 13
click at [80, 111] on icon "button" at bounding box center [85, 119] width 17 height 17
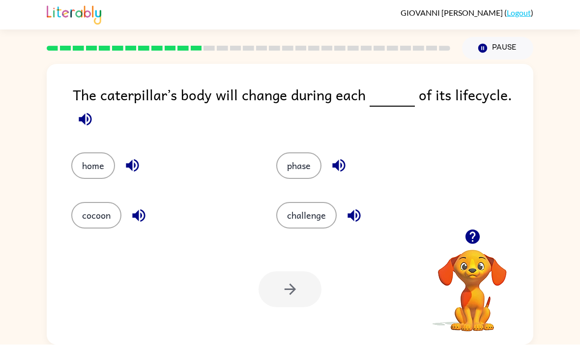
click at [86, 111] on icon "button" at bounding box center [85, 119] width 17 height 17
click at [85, 113] on icon "button" at bounding box center [85, 119] width 13 height 13
click at [287, 153] on button "phase" at bounding box center [298, 166] width 45 height 27
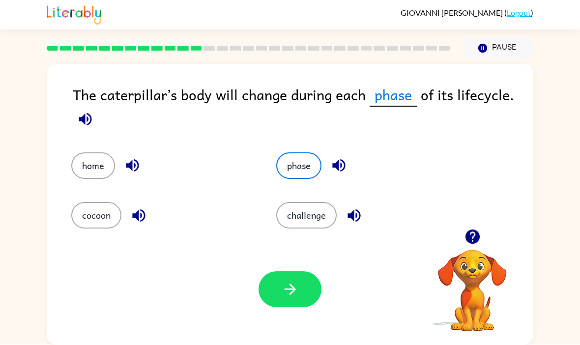
click at [273, 272] on button "button" at bounding box center [289, 290] width 63 height 36
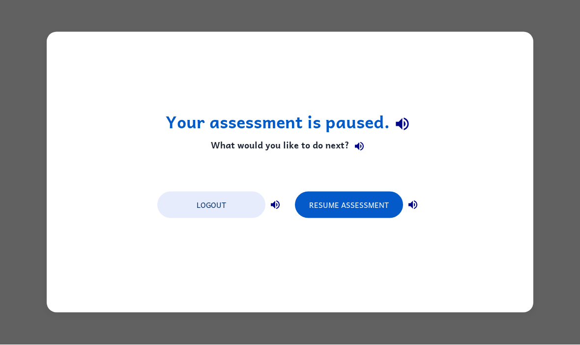
scroll to position [0, 0]
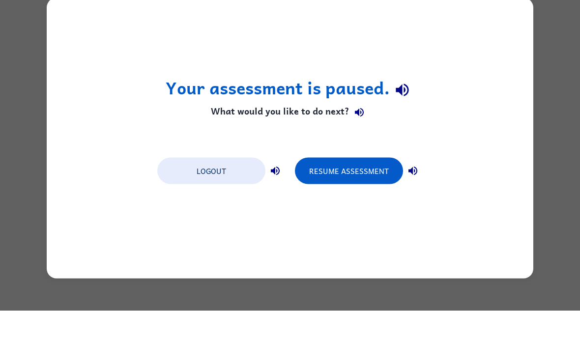
click at [333, 199] on div "Your assessment is paused. What would you like to do next? Logout Resume Assess…" at bounding box center [290, 172] width 486 height 281
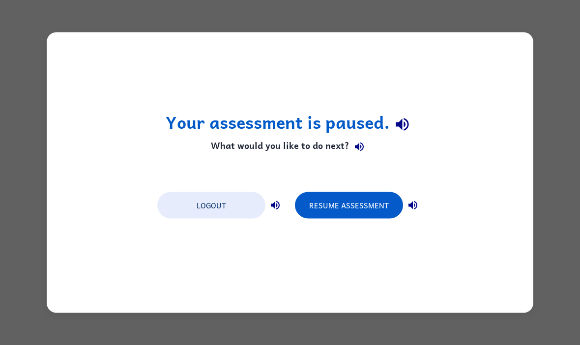
click at [400, 203] on button "Resume Assessment" at bounding box center [349, 205] width 108 height 27
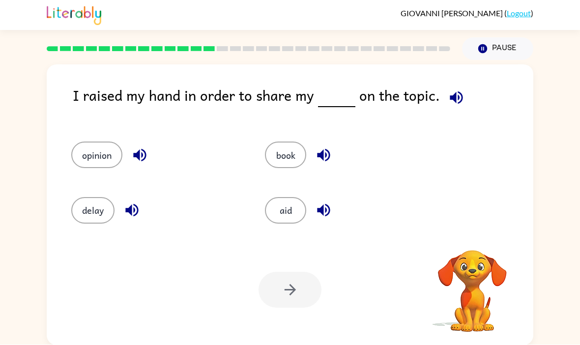
click at [284, 143] on button "book" at bounding box center [285, 155] width 41 height 27
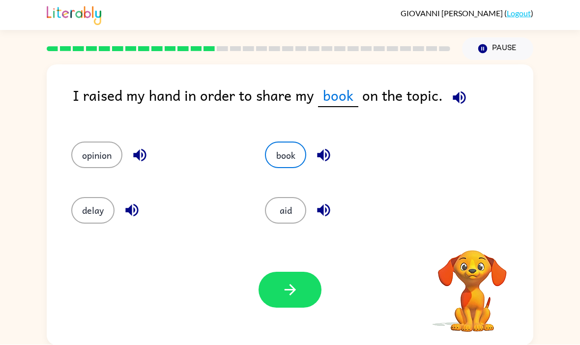
click at [295, 299] on icon "button" at bounding box center [290, 290] width 17 height 17
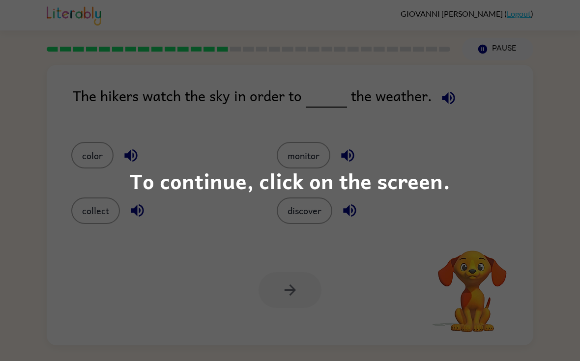
click at [429, 163] on div "To continue, click on the screen." at bounding box center [290, 180] width 580 height 361
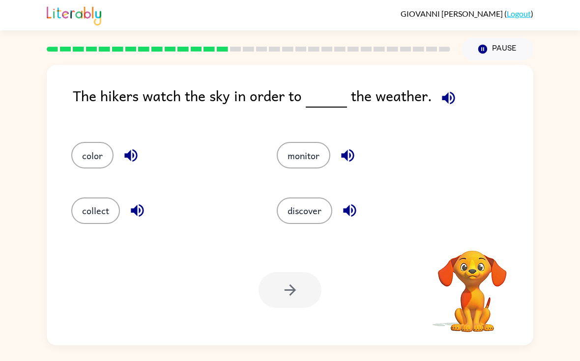
click at [428, 163] on div "monitor" at bounding box center [368, 155] width 183 height 27
click at [446, 173] on div "monitor" at bounding box center [360, 150] width 205 height 55
click at [572, 68] on div "The hikers watch the sky in order to the weather. color monitor collect discove…" at bounding box center [290, 202] width 580 height 285
click at [16, 115] on div "The hikers watch the sky in order to the weather. color monitor collect discove…" at bounding box center [290, 202] width 580 height 285
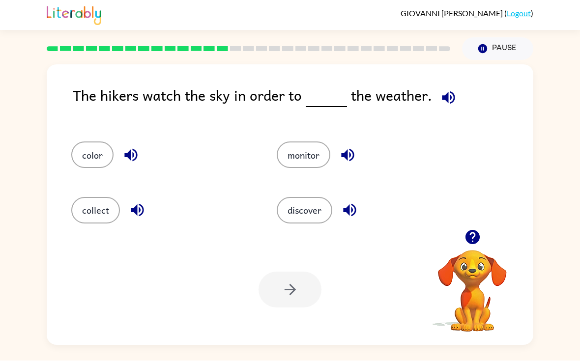
click at [107, 207] on button "collect" at bounding box center [95, 211] width 49 height 27
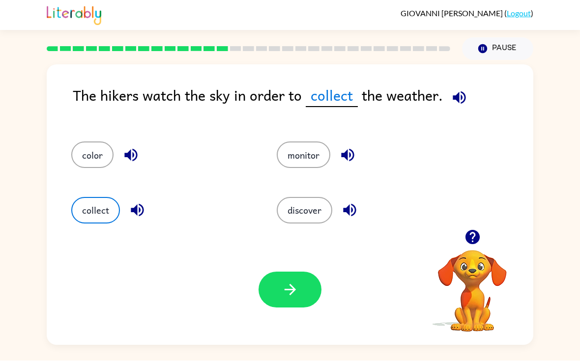
click at [462, 89] on icon "button" at bounding box center [459, 97] width 17 height 17
click at [31, 124] on div "The hikers watch the sky in order to collect the weather. color monitor collect…" at bounding box center [290, 202] width 580 height 285
click at [290, 235] on div "Your browser must support playing .mp4 files to use Literably. Please try using…" at bounding box center [290, 290] width 486 height 111
click at [298, 207] on button "discover" at bounding box center [305, 211] width 56 height 27
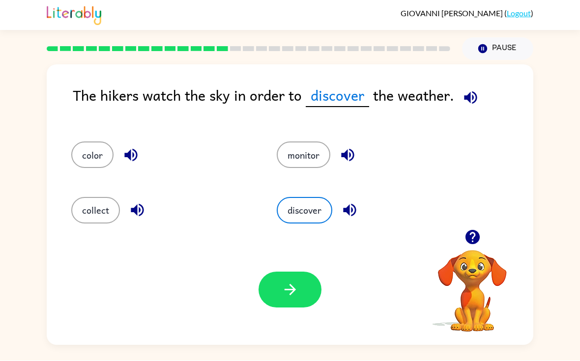
click at [261, 285] on div at bounding box center [289, 290] width 63 height 36
click at [279, 284] on button "button" at bounding box center [289, 290] width 63 height 36
click at [279, 284] on div at bounding box center [289, 290] width 63 height 36
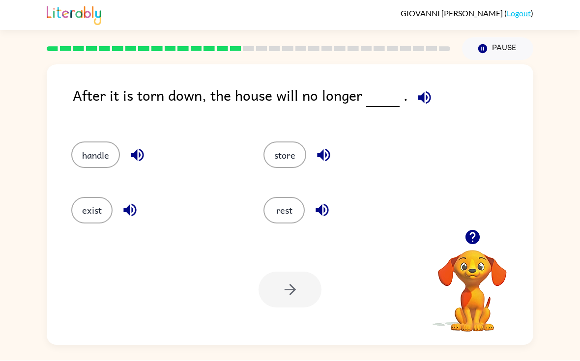
click at [416, 89] on icon "button" at bounding box center [424, 97] width 17 height 17
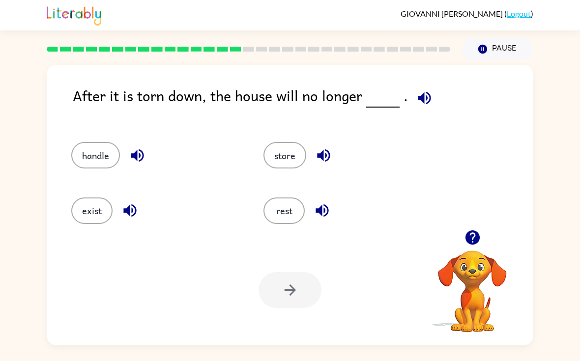
click at [473, 240] on icon "button" at bounding box center [472, 237] width 14 height 14
click at [418, 94] on icon "button" at bounding box center [424, 97] width 13 height 13
click at [104, 211] on button "exist" at bounding box center [91, 211] width 41 height 27
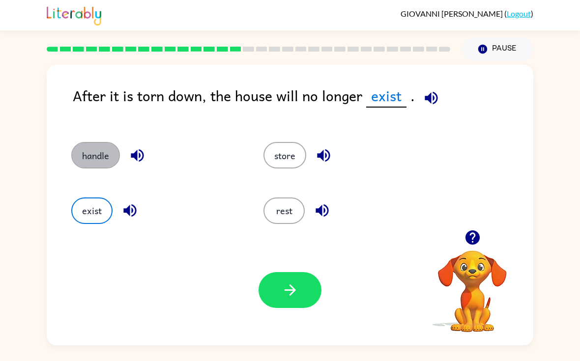
click at [75, 155] on button "handle" at bounding box center [95, 155] width 49 height 27
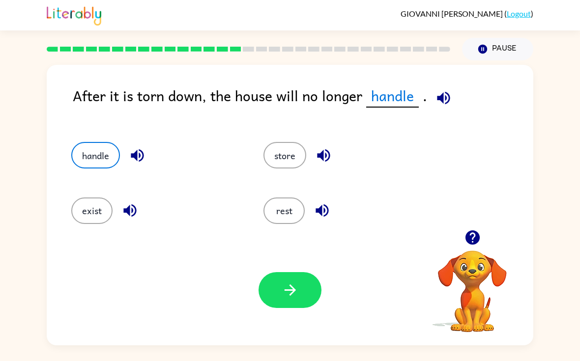
click at [275, 310] on div "Your browser must support playing .mp4 files to use Literably. Please try using…" at bounding box center [290, 290] width 486 height 111
click at [275, 293] on button "button" at bounding box center [289, 290] width 63 height 36
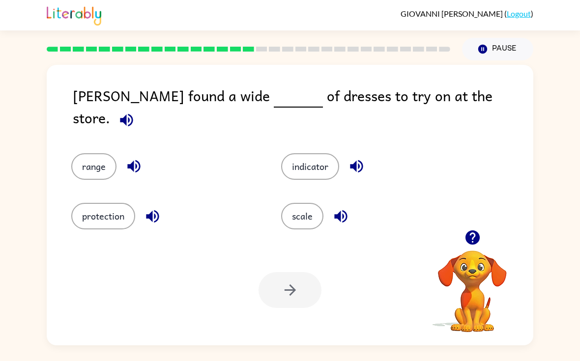
click at [2, 30] on div "GIOVANNI MARADIAGA ( Logout ) Pause Pause Alma found a wide of dresses to try o…" at bounding box center [290, 180] width 580 height 361
click at [298, 221] on button "scale" at bounding box center [302, 216] width 42 height 27
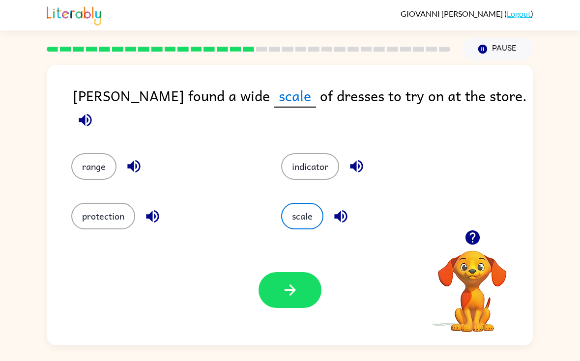
click at [318, 172] on div "indicator" at bounding box center [367, 160] width 210 height 50
click at [310, 153] on button "indicator" at bounding box center [310, 166] width 58 height 27
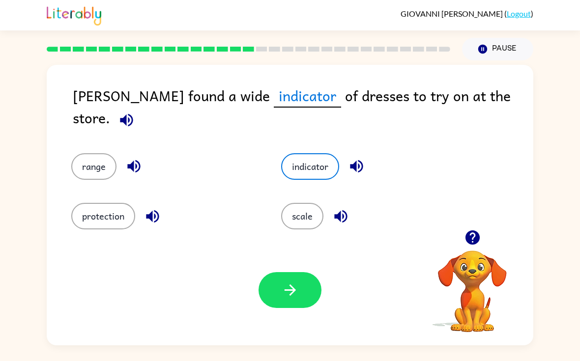
click at [85, 165] on button "range" at bounding box center [93, 166] width 45 height 27
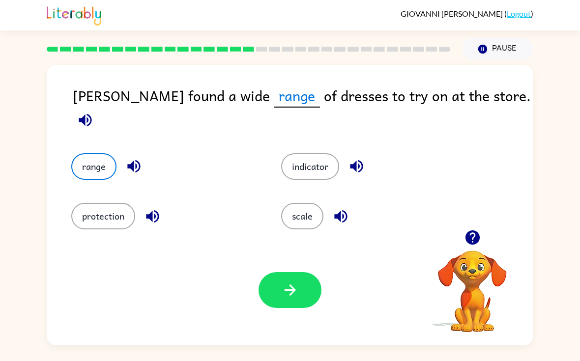
click at [83, 215] on button "protection" at bounding box center [103, 216] width 64 height 27
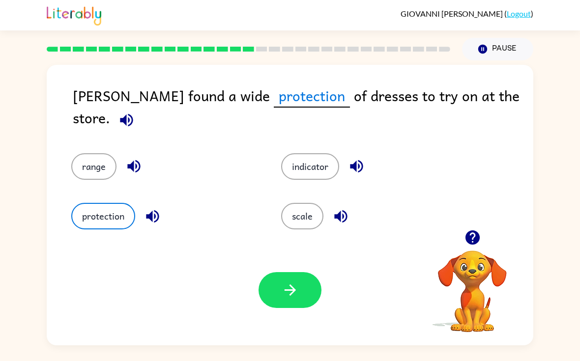
click at [99, 154] on button "range" at bounding box center [93, 166] width 45 height 27
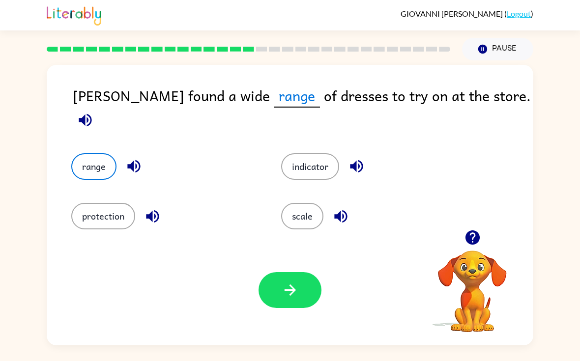
click at [313, 174] on div "indicator" at bounding box center [367, 160] width 210 height 50
click at [328, 153] on button "indicator" at bounding box center [310, 166] width 58 height 27
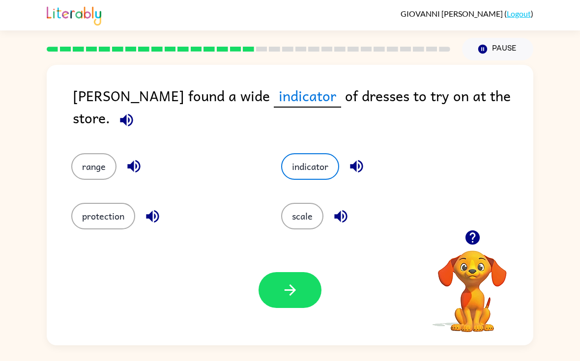
click at [306, 207] on button "scale" at bounding box center [302, 216] width 42 height 27
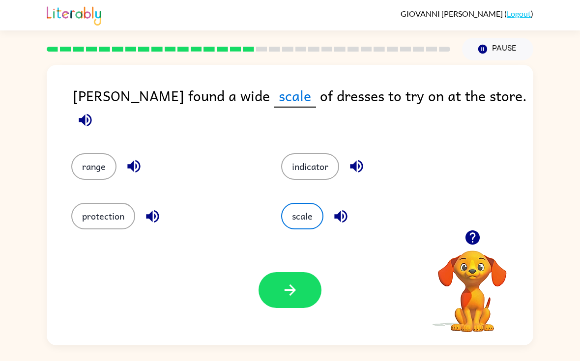
click at [321, 153] on button "indicator" at bounding box center [310, 166] width 58 height 27
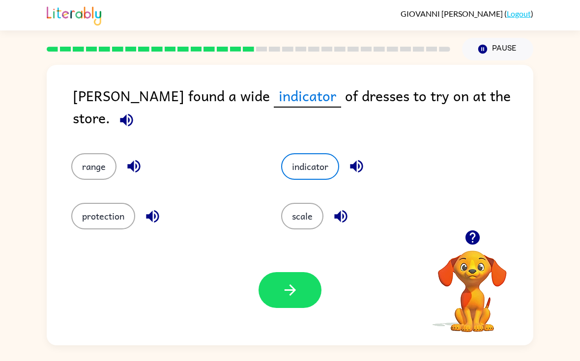
click at [84, 135] on div "range" at bounding box center [158, 160] width 210 height 50
click at [300, 315] on div "Your browser must support playing .mp4 files to use Literably. Please try using…" at bounding box center [290, 290] width 486 height 111
click at [269, 284] on button "button" at bounding box center [289, 290] width 63 height 36
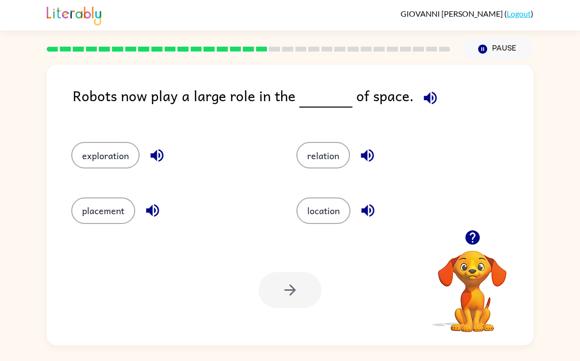
click at [477, 239] on icon "button" at bounding box center [472, 237] width 14 height 14
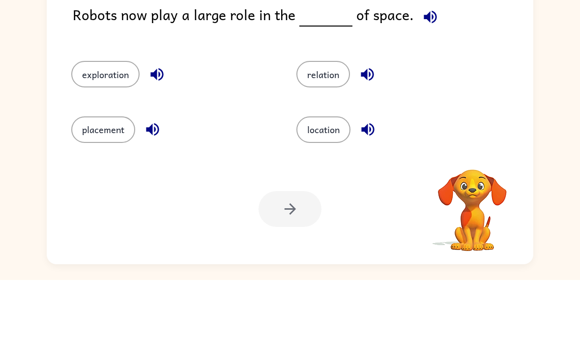
scroll to position [18, 0]
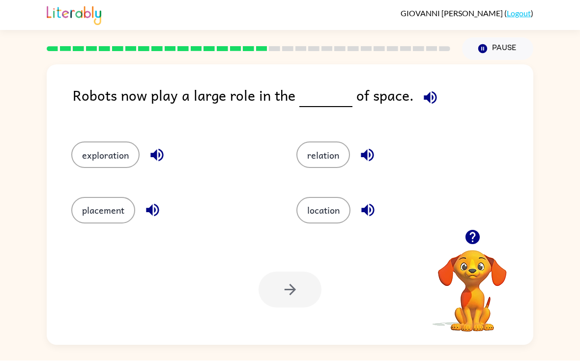
click at [515, 256] on video "Your browser must support playing .mp4 files to use Literably. Please try using…" at bounding box center [472, 284] width 98 height 98
click at [473, 245] on video "Your browser must support playing .mp4 files to use Literably. Please try using…" at bounding box center [472, 284] width 98 height 98
click at [466, 232] on button "button" at bounding box center [472, 237] width 25 height 25
click at [466, 235] on video "Your browser must support playing .mp4 files to use Literably. Please try using…" at bounding box center [472, 284] width 98 height 98
click at [469, 235] on video "Your browser must support playing .mp4 files to use Literably. Please try using…" at bounding box center [472, 284] width 98 height 98
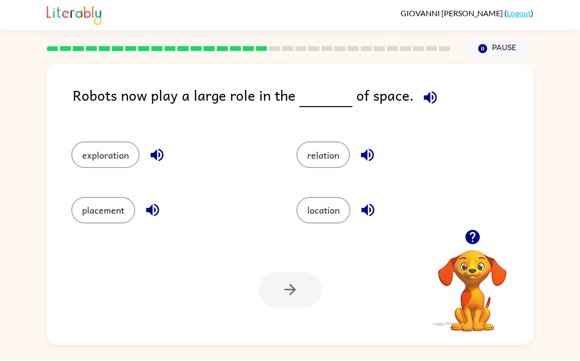
click at [482, 244] on video "Your browser must support playing .mp4 files to use Literably. Please try using…" at bounding box center [472, 284] width 98 height 98
click at [482, 243] on video "Your browser must support playing .mp4 files to use Literably. Please try using…" at bounding box center [472, 284] width 98 height 98
click at [494, 225] on div at bounding box center [472, 237] width 98 height 25
click at [491, 245] on video "Your browser must support playing .mp4 files to use Literably. Please try using…" at bounding box center [472, 284] width 98 height 98
click at [481, 230] on button "button" at bounding box center [472, 237] width 25 height 25
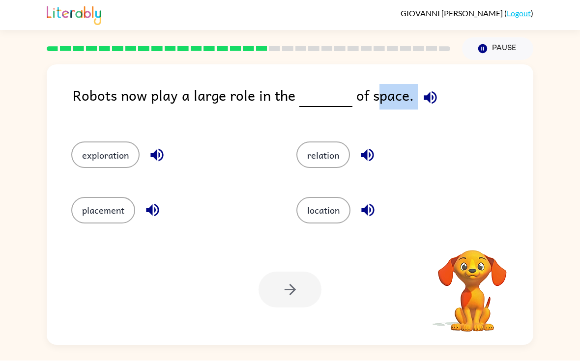
click at [471, 235] on video "Your browser must support playing .mp4 files to use Literably. Please try using…" at bounding box center [472, 284] width 98 height 98
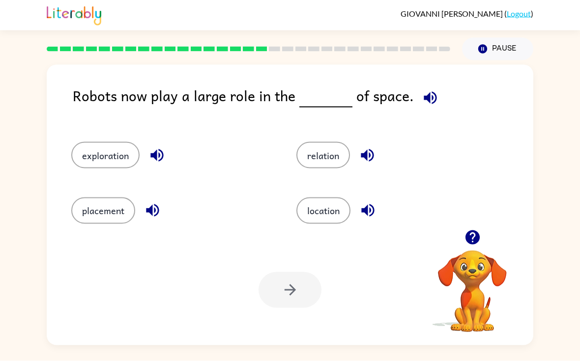
scroll to position [5, 0]
click at [445, 123] on div "relation" at bounding box center [390, 150] width 225 height 55
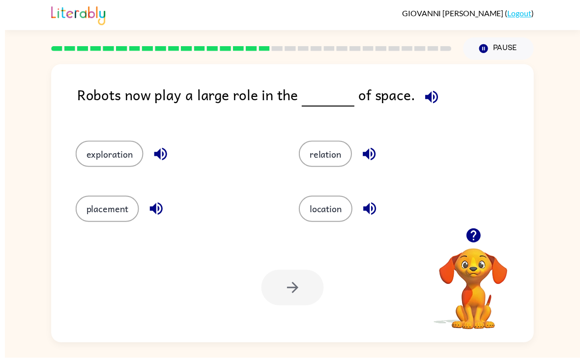
scroll to position [6, 0]
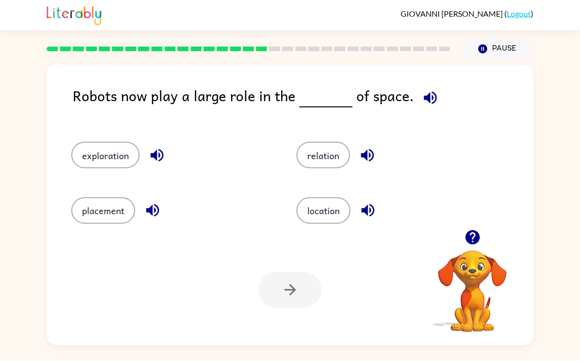
click at [510, 131] on div "exploration relation placement location" at bounding box center [290, 178] width 467 height 103
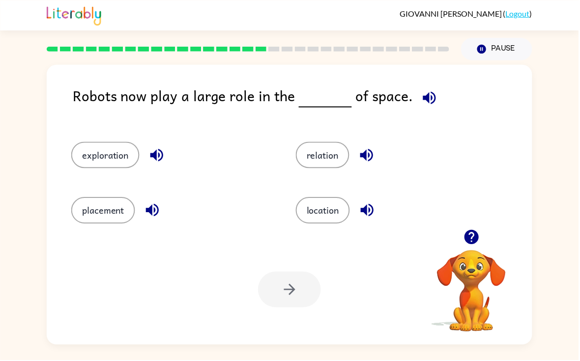
scroll to position [8, 0]
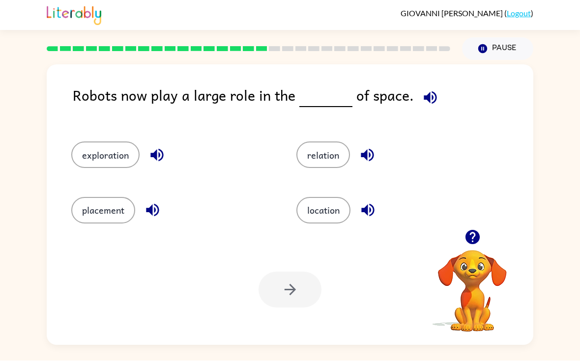
click at [336, 226] on div "location" at bounding box center [390, 206] width 225 height 55
click at [333, 198] on button "location" at bounding box center [323, 211] width 54 height 27
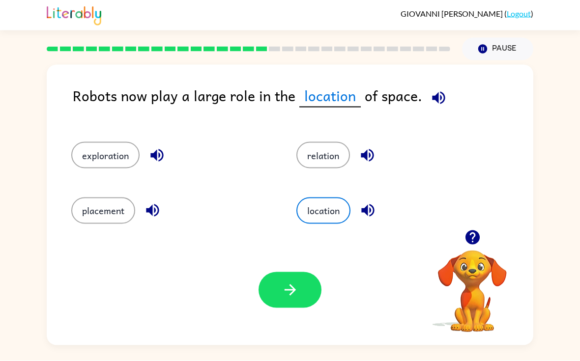
click at [297, 301] on button "button" at bounding box center [289, 290] width 63 height 36
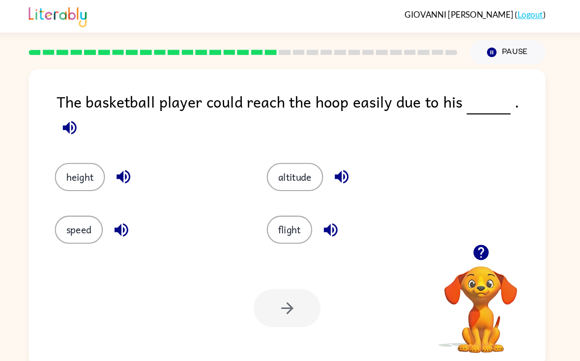
scroll to position [0, 0]
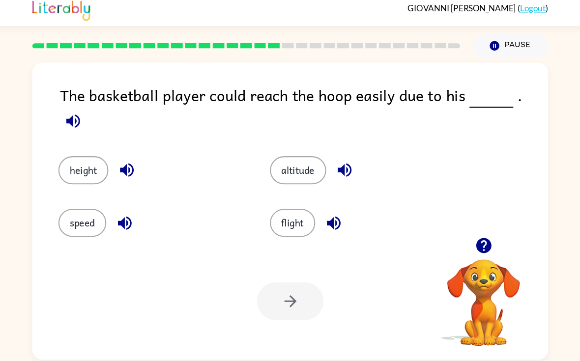
click at [342, 184] on div "flight" at bounding box center [351, 209] width 199 height 50
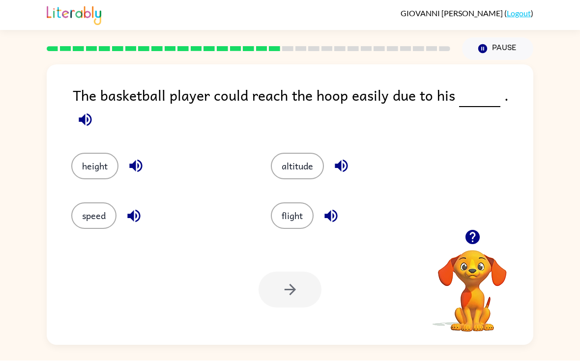
scroll to position [18, 0]
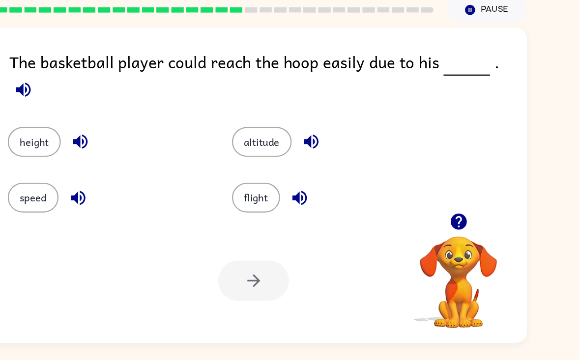
click at [271, 203] on button "flight" at bounding box center [292, 216] width 43 height 27
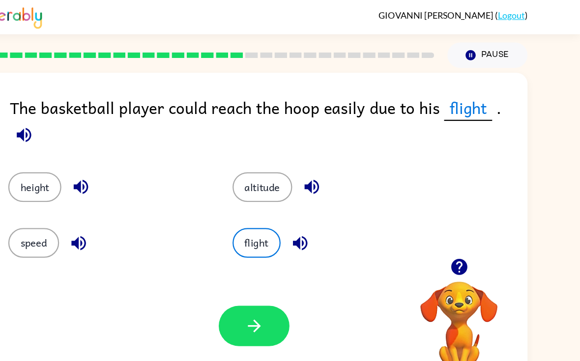
click at [258, 272] on button "button" at bounding box center [289, 290] width 63 height 36
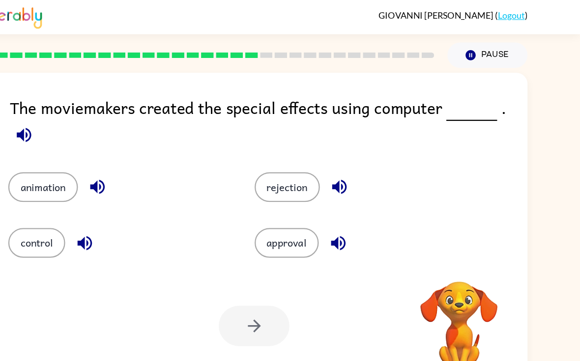
scroll to position [0, 0]
click at [172, 171] on div "animation" at bounding box center [169, 166] width 197 height 27
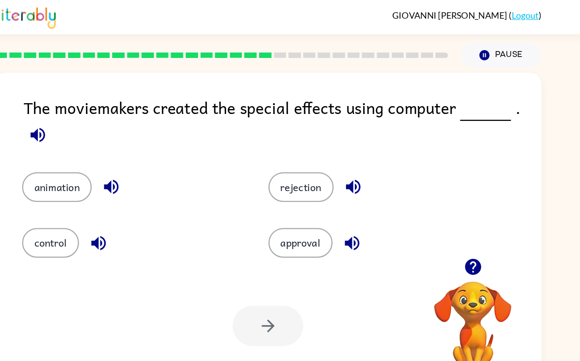
click at [445, 221] on div "animation rejection control approval" at bounding box center [290, 184] width 467 height 91
click at [464, 238] on icon "button" at bounding box center [472, 237] width 17 height 17
click at [423, 229] on div "approval" at bounding box center [388, 216] width 197 height 27
click at [71, 227] on button "control" at bounding box center [96, 216] width 51 height 27
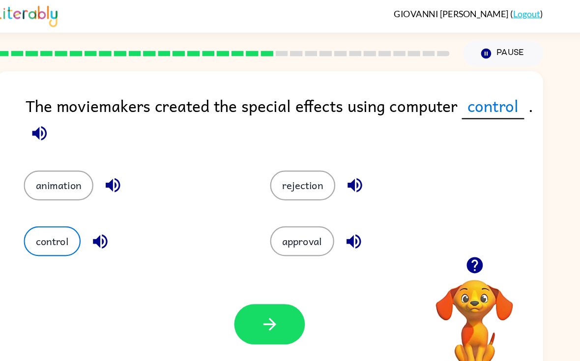
click at [258, 284] on button "button" at bounding box center [289, 290] width 63 height 36
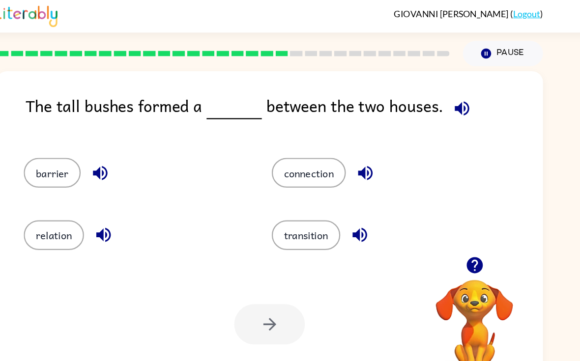
click at [513, 225] on div "The tall bushes formed a between the two houses. barrier connection relation tr…" at bounding box center [290, 202] width 580 height 285
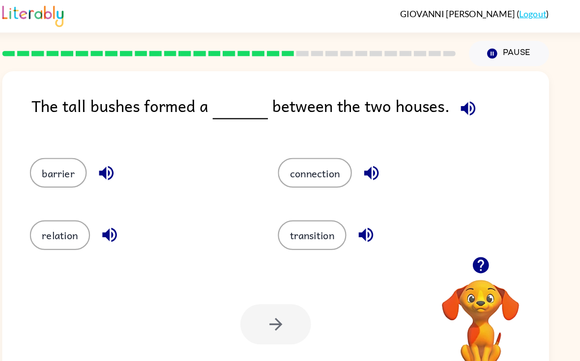
scroll to position [18, 0]
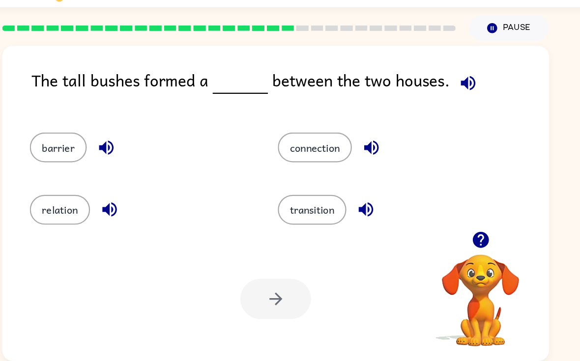
click at [460, 225] on button "button" at bounding box center [472, 237] width 25 height 25
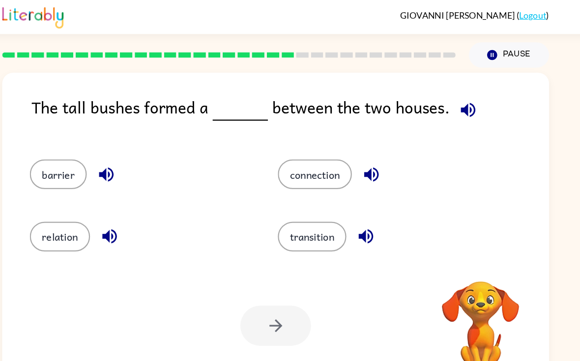
scroll to position [0, 0]
click at [297, 205] on button "transition" at bounding box center [322, 211] width 61 height 27
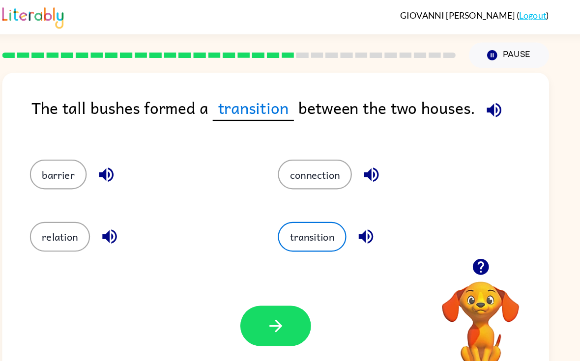
click at [262, 285] on button "button" at bounding box center [289, 290] width 63 height 36
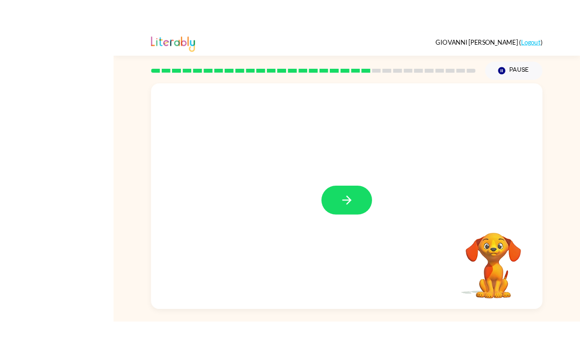
scroll to position [18, 0]
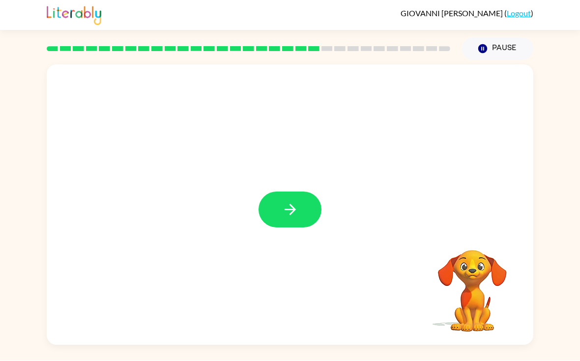
click at [310, 200] on button "button" at bounding box center [289, 210] width 63 height 36
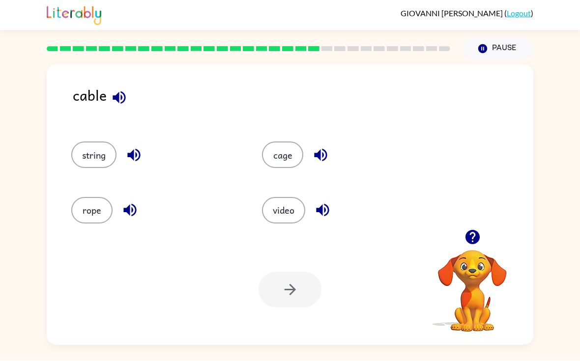
click at [293, 142] on button "cage" at bounding box center [282, 155] width 41 height 27
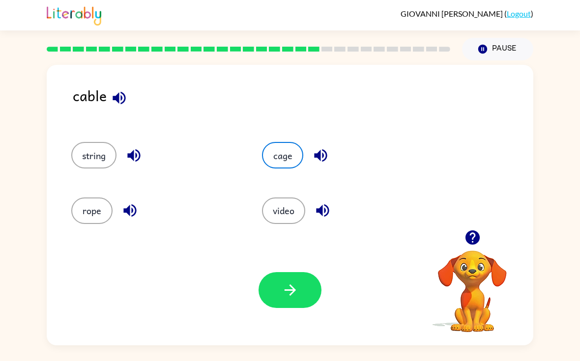
scroll to position [0, 0]
click at [291, 303] on button "button" at bounding box center [289, 290] width 63 height 36
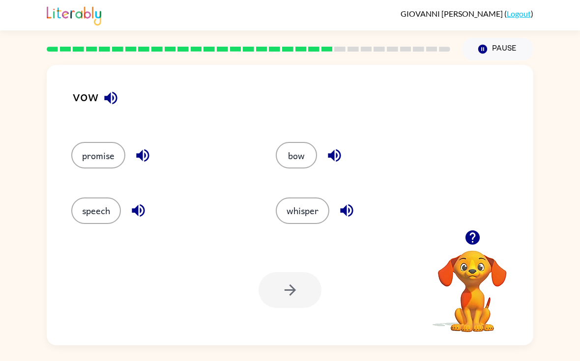
click at [313, 161] on button "bow" at bounding box center [296, 155] width 41 height 27
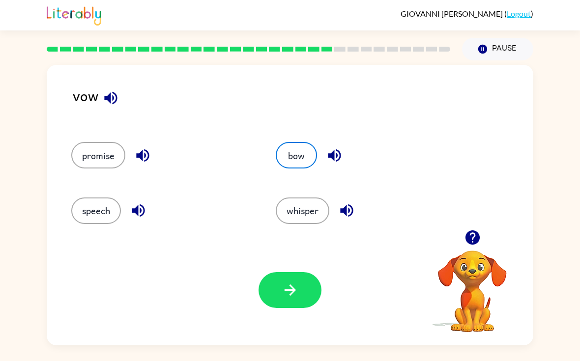
click at [310, 327] on div "Your browser must support playing .mp4 files to use Literably. Please try using…" at bounding box center [290, 290] width 486 height 111
click at [291, 304] on button "button" at bounding box center [289, 290] width 63 height 36
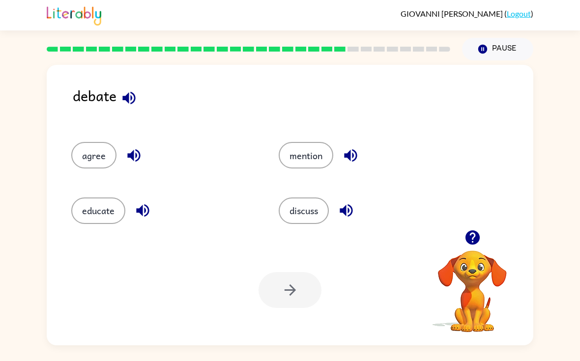
click at [306, 145] on button "mention" at bounding box center [306, 155] width 55 height 27
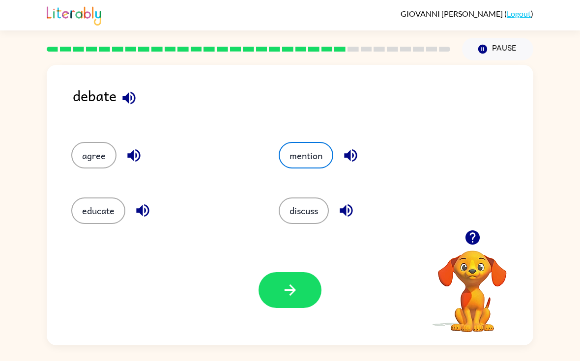
click at [264, 306] on button "button" at bounding box center [289, 290] width 63 height 36
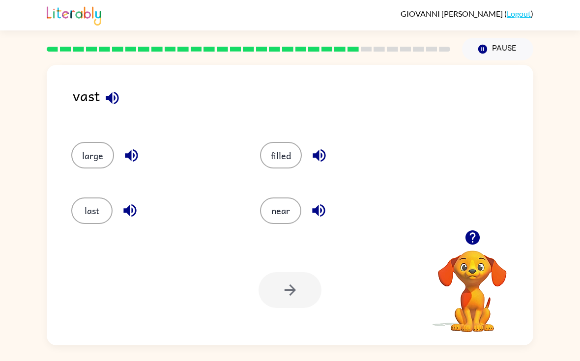
click at [103, 181] on div "last" at bounding box center [147, 206] width 189 height 55
click at [91, 210] on button "last" at bounding box center [91, 211] width 41 height 27
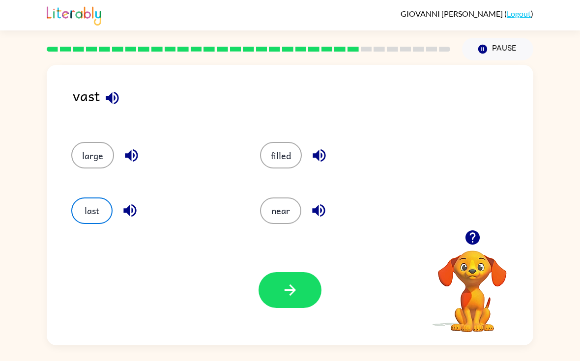
click at [296, 295] on icon "button" at bounding box center [290, 290] width 17 height 17
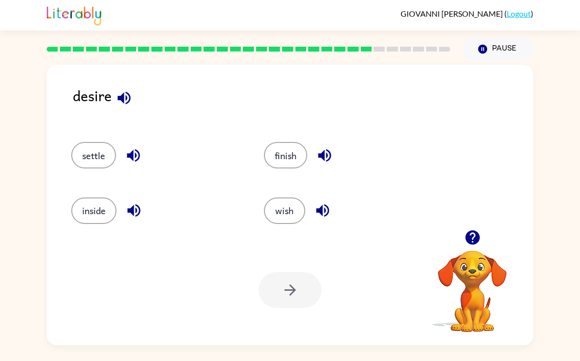
click at [471, 233] on icon "button" at bounding box center [472, 237] width 14 height 14
click at [471, 233] on div "desire settle finish inside wish Your browser must support playing .mp4 files t…" at bounding box center [290, 205] width 486 height 281
click at [479, 234] on div "desire settle finish inside wish Your browser must support playing .mp4 files t…" at bounding box center [290, 205] width 486 height 281
click at [506, 217] on div "settle finish inside wish" at bounding box center [290, 178] width 467 height 103
click at [489, 238] on div at bounding box center [472, 237] width 98 height 25
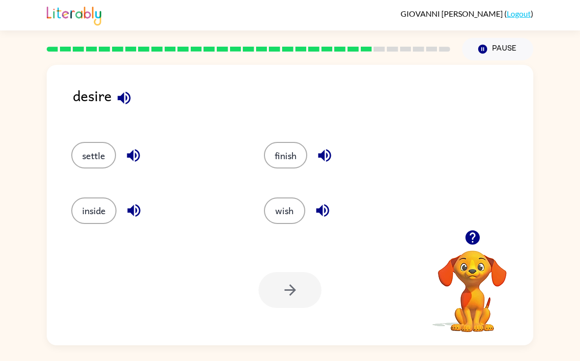
click at [119, 90] on icon "button" at bounding box center [123, 97] width 17 height 17
click at [132, 156] on icon "button" at bounding box center [133, 155] width 13 height 13
click at [102, 166] on button "settle" at bounding box center [93, 155] width 45 height 27
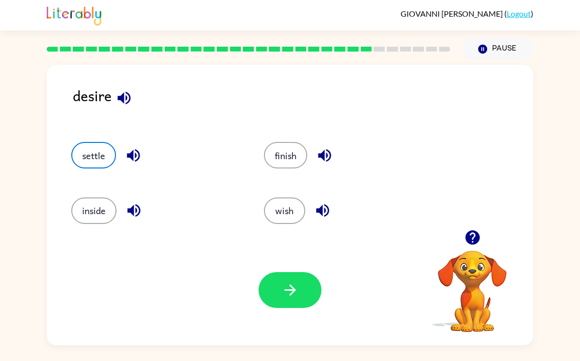
click at [310, 295] on button "button" at bounding box center [289, 290] width 63 height 36
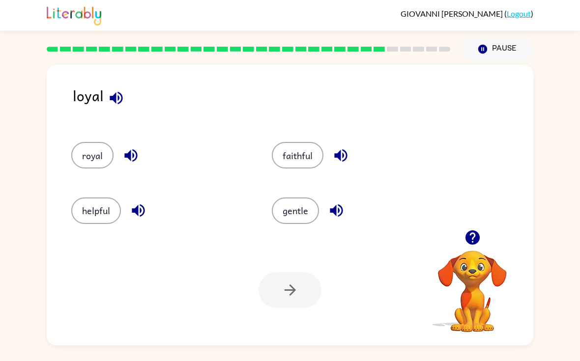
click at [95, 157] on button "royal" at bounding box center [92, 155] width 42 height 27
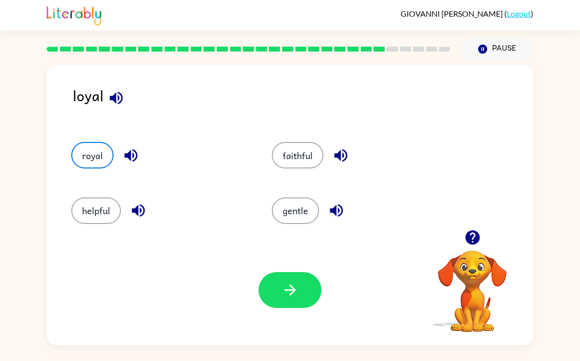
click at [282, 298] on icon "button" at bounding box center [290, 290] width 17 height 17
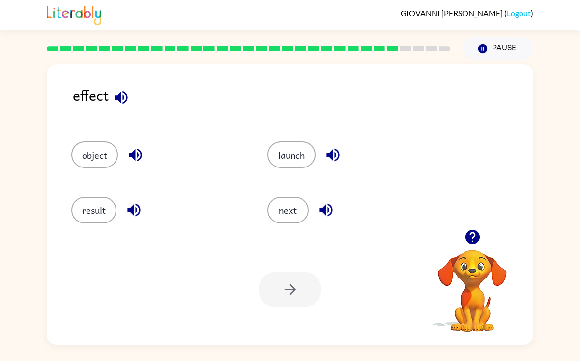
click at [121, 91] on icon "button" at bounding box center [120, 97] width 13 height 13
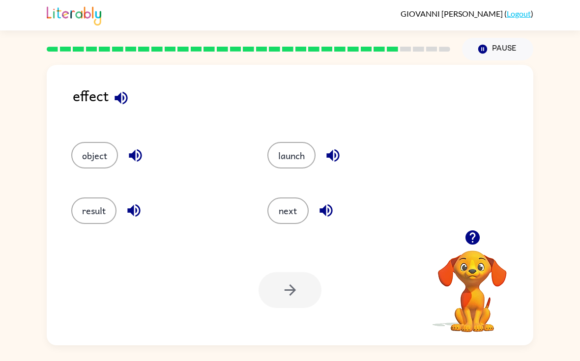
click at [300, 146] on button "launch" at bounding box center [291, 155] width 48 height 27
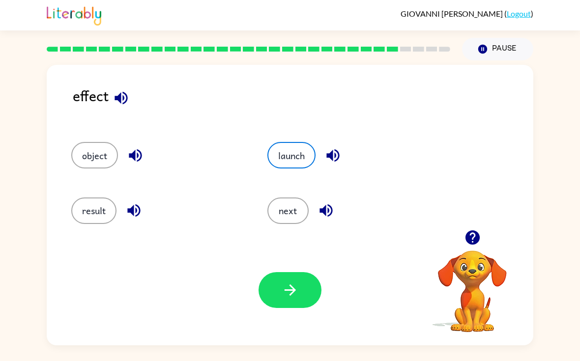
click at [85, 151] on button "object" at bounding box center [94, 155] width 47 height 27
click at [316, 272] on div at bounding box center [289, 290] width 63 height 36
click at [266, 299] on div "Your browser must support playing .mp4 files to use Literably. Please try using…" at bounding box center [290, 290] width 486 height 111
click at [298, 295] on button "button" at bounding box center [289, 290] width 63 height 36
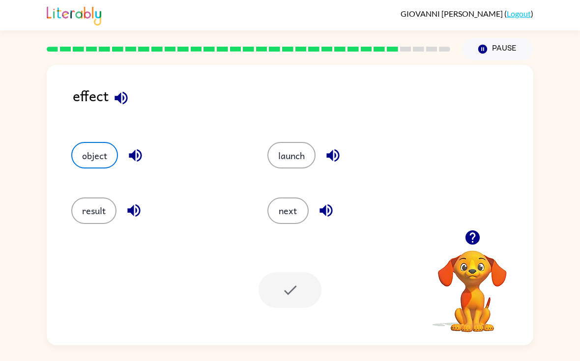
click at [292, 277] on div at bounding box center [289, 290] width 63 height 36
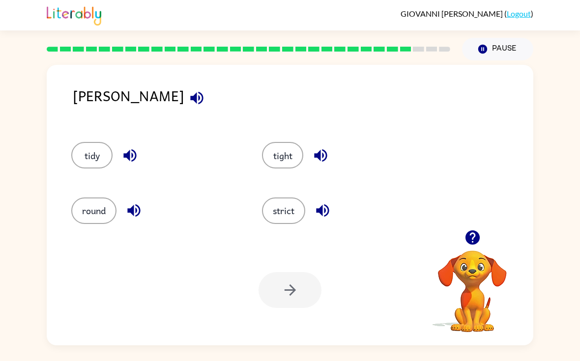
click at [188, 89] on icon "button" at bounding box center [196, 97] width 17 height 17
click at [92, 152] on button "tidy" at bounding box center [91, 155] width 41 height 27
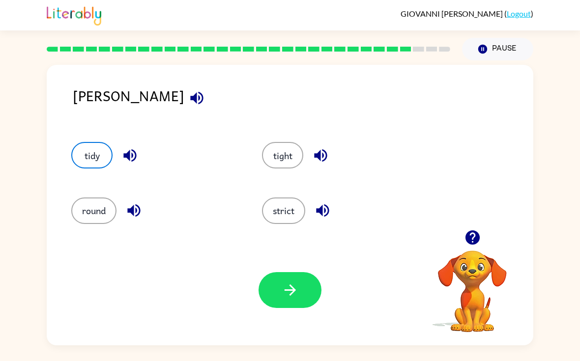
click at [59, 191] on div "round" at bounding box center [148, 206] width 191 height 55
click at [292, 211] on button "strict" at bounding box center [283, 211] width 43 height 27
click at [269, 157] on div "tight" at bounding box center [338, 150] width 191 height 55
click at [291, 308] on button "button" at bounding box center [289, 290] width 63 height 36
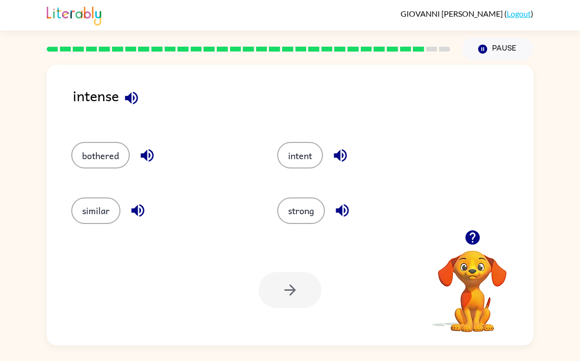
click at [130, 102] on icon "button" at bounding box center [131, 97] width 13 height 13
click at [111, 162] on button "bothered" at bounding box center [100, 155] width 58 height 27
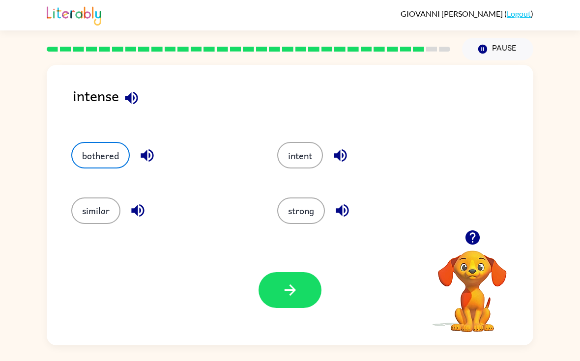
click at [147, 162] on icon "button" at bounding box center [147, 155] width 13 height 13
click at [292, 308] on button "button" at bounding box center [289, 290] width 63 height 36
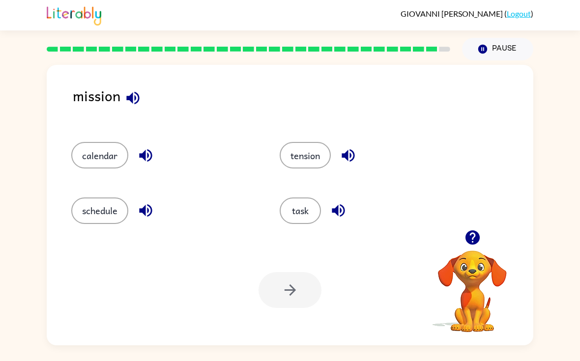
click at [137, 96] on icon "button" at bounding box center [132, 97] width 13 height 13
click at [140, 102] on icon "button" at bounding box center [132, 97] width 17 height 17
click at [353, 156] on icon "button" at bounding box center [348, 155] width 17 height 17
click at [319, 158] on button "tension" at bounding box center [305, 155] width 51 height 27
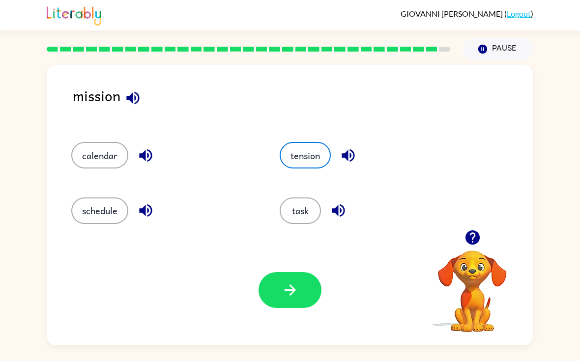
click at [296, 304] on button "button" at bounding box center [289, 290] width 63 height 36
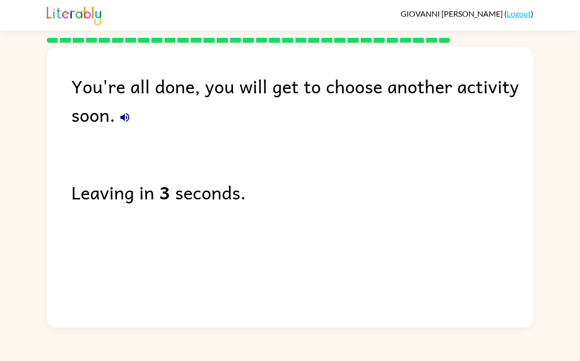
click at [128, 123] on icon "button" at bounding box center [125, 118] width 12 height 12
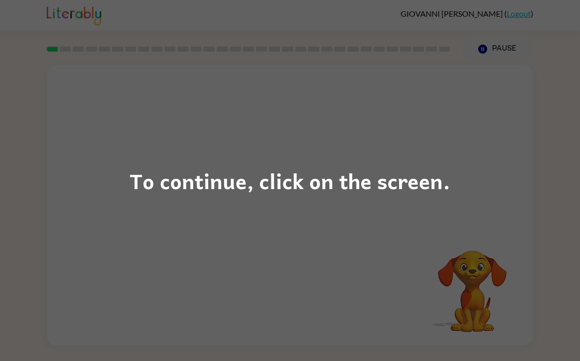
click at [430, 168] on div "To continue, click on the screen." at bounding box center [290, 180] width 320 height 33
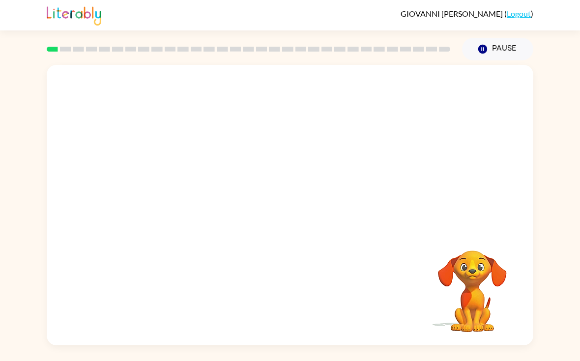
click at [430, 168] on div at bounding box center [290, 147] width 486 height 165
click at [463, 227] on div at bounding box center [290, 147] width 486 height 165
click at [462, 227] on div at bounding box center [290, 147] width 486 height 165
click at [304, 199] on button "button" at bounding box center [289, 210] width 63 height 36
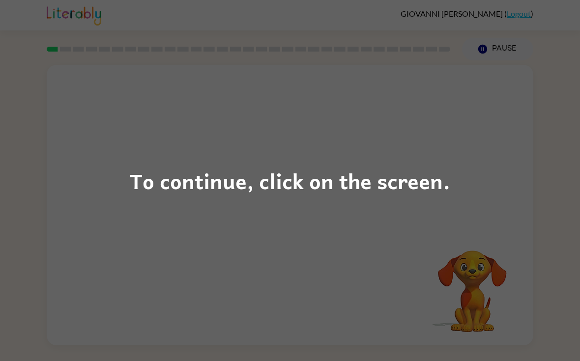
click at [385, 223] on div "To continue, click on the screen." at bounding box center [290, 180] width 580 height 361
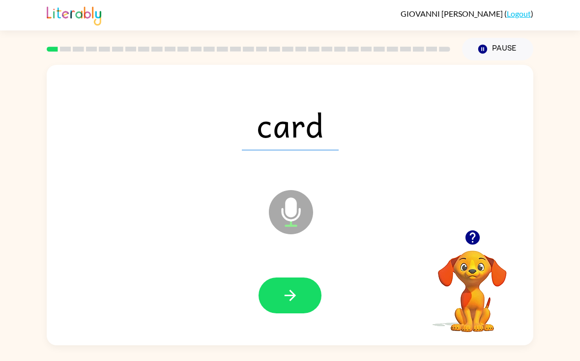
click at [273, 299] on button "button" at bounding box center [289, 296] width 63 height 36
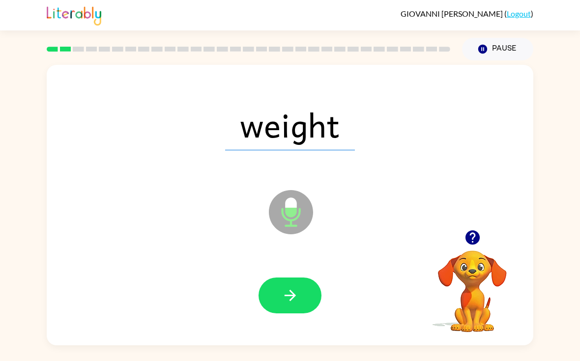
click at [300, 299] on button "button" at bounding box center [289, 296] width 63 height 36
click at [290, 303] on icon "button" at bounding box center [290, 295] width 17 height 17
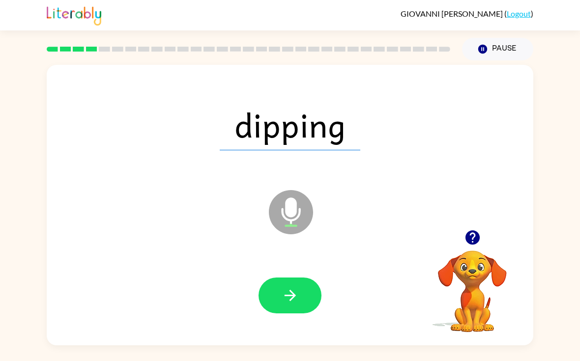
click at [292, 295] on icon "button" at bounding box center [289, 295] width 11 height 11
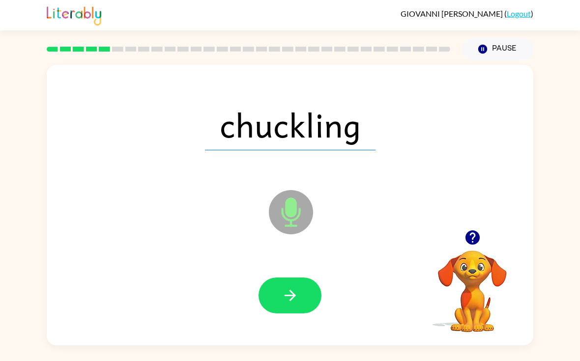
click at [294, 302] on icon "button" at bounding box center [290, 295] width 17 height 17
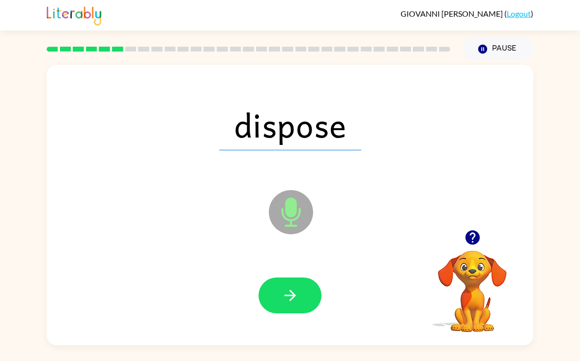
click at [296, 290] on icon "button" at bounding box center [290, 295] width 17 height 17
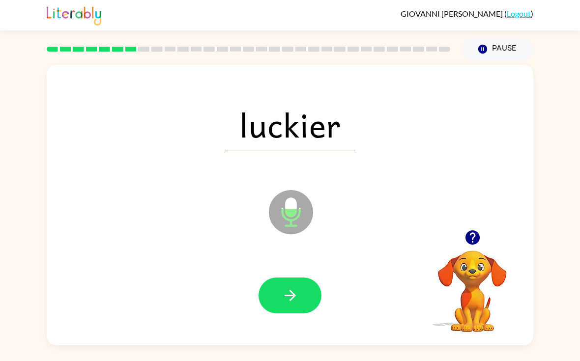
click at [294, 290] on icon "button" at bounding box center [290, 295] width 17 height 17
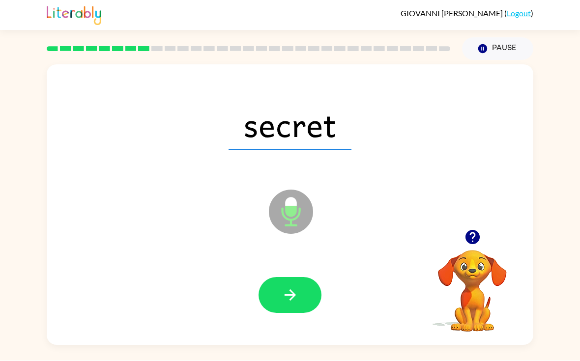
click at [293, 287] on icon "button" at bounding box center [290, 295] width 17 height 17
click at [304, 287] on button "button" at bounding box center [289, 296] width 63 height 36
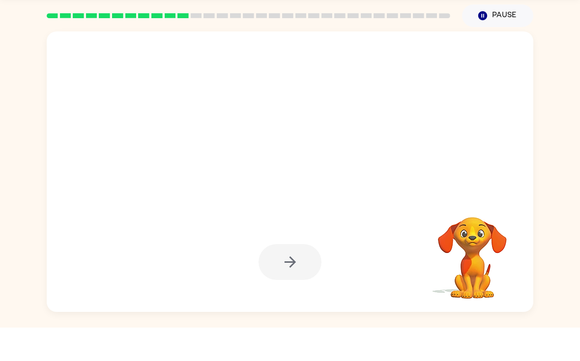
scroll to position [0, 0]
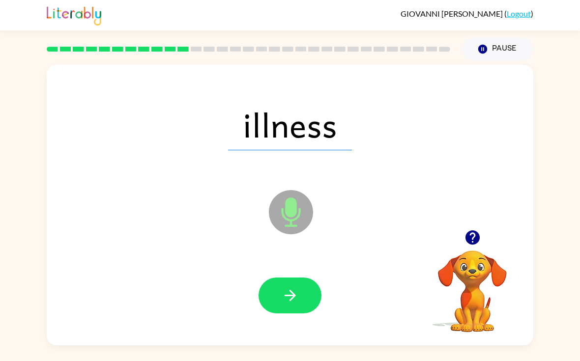
click at [289, 308] on button "button" at bounding box center [289, 296] width 63 height 36
click at [303, 309] on button "button" at bounding box center [289, 296] width 63 height 36
click at [296, 304] on icon "button" at bounding box center [290, 295] width 17 height 17
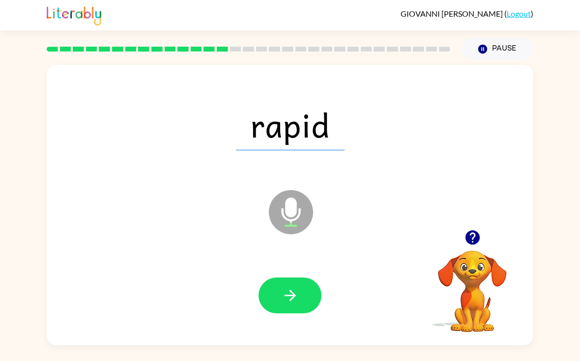
click at [298, 294] on icon "button" at bounding box center [290, 295] width 17 height 17
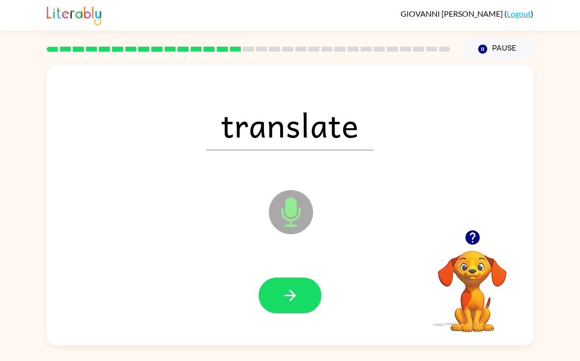
click at [288, 293] on icon "button" at bounding box center [290, 295] width 17 height 17
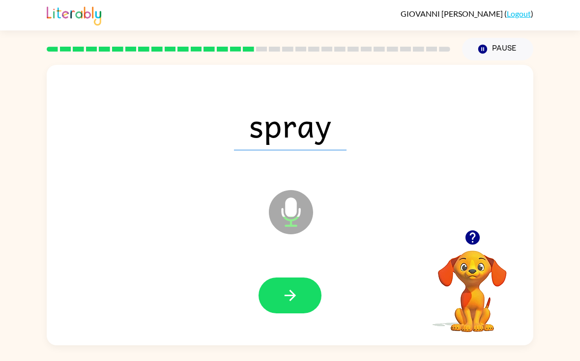
click at [292, 296] on icon "button" at bounding box center [290, 295] width 17 height 17
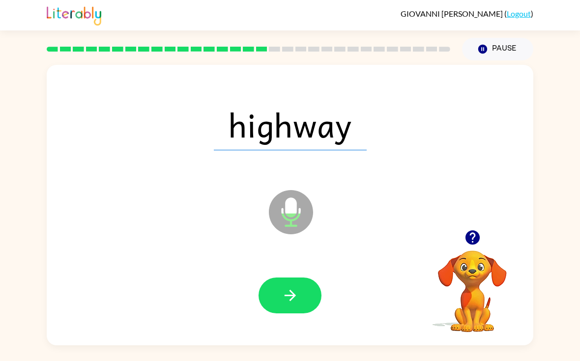
click at [308, 298] on button "button" at bounding box center [289, 296] width 63 height 36
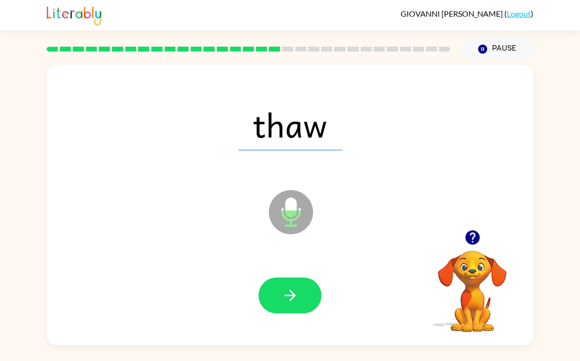
click at [304, 297] on button "button" at bounding box center [289, 296] width 63 height 36
click at [301, 297] on button "button" at bounding box center [289, 296] width 63 height 36
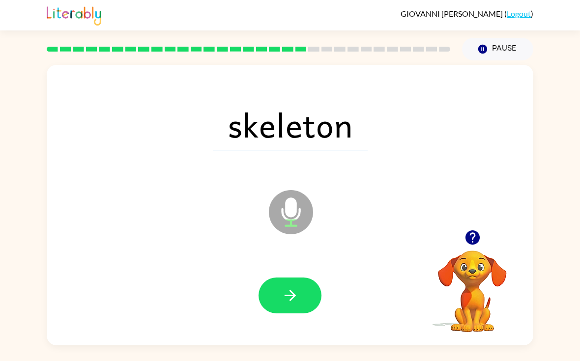
click at [313, 306] on button "button" at bounding box center [289, 296] width 63 height 36
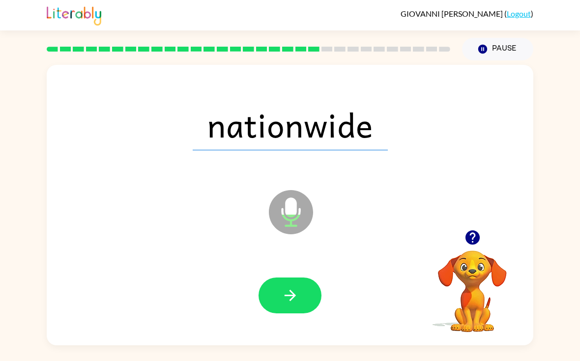
click at [288, 298] on icon "button" at bounding box center [290, 295] width 17 height 17
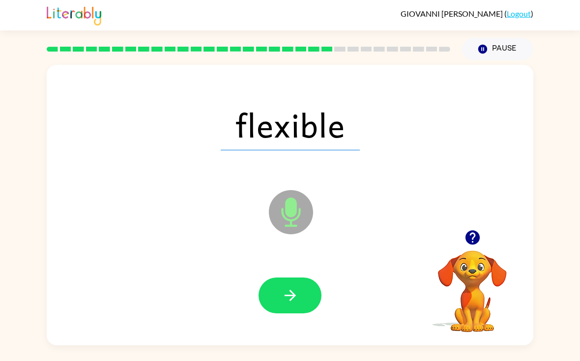
click at [283, 299] on icon "button" at bounding box center [290, 295] width 17 height 17
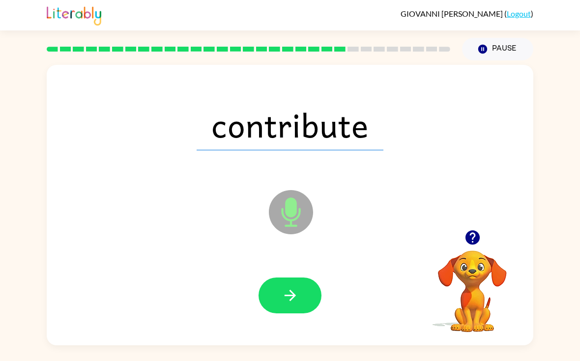
click at [296, 304] on icon "button" at bounding box center [290, 295] width 17 height 17
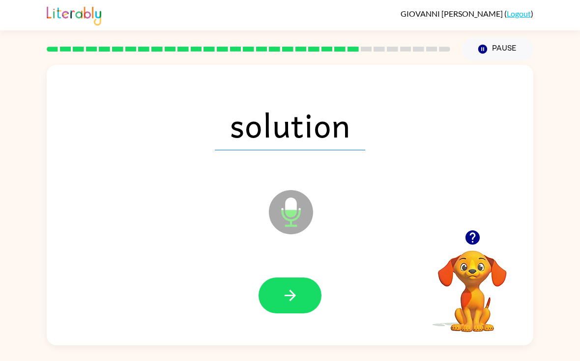
click at [276, 302] on button "button" at bounding box center [289, 296] width 63 height 36
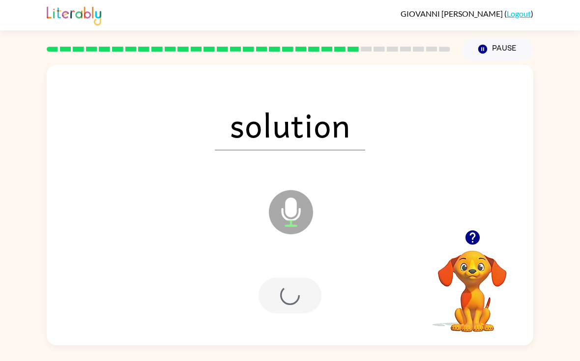
click at [276, 302] on div at bounding box center [289, 296] width 63 height 36
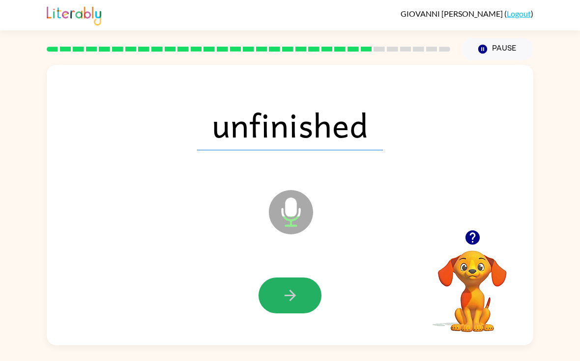
click at [292, 302] on icon "button" at bounding box center [290, 295] width 17 height 17
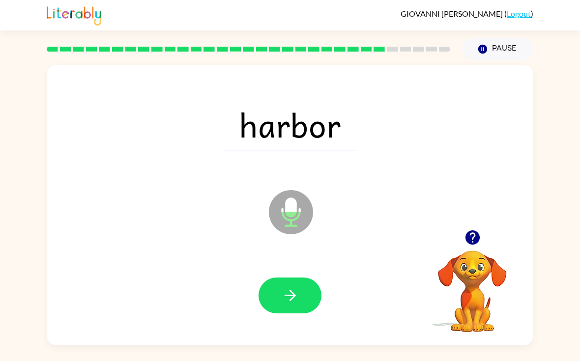
click at [295, 301] on icon "button" at bounding box center [290, 295] width 17 height 17
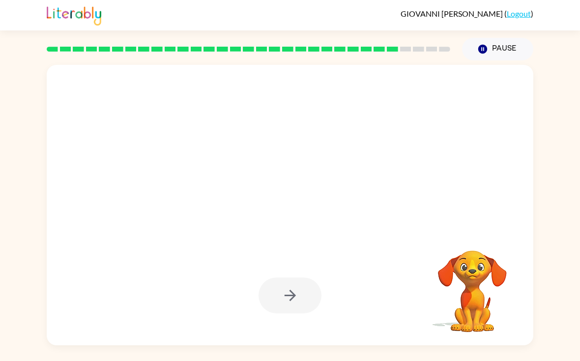
click at [479, 238] on video "Your browser must support playing .mp4 files to use Literably. Please try using…" at bounding box center [472, 284] width 98 height 98
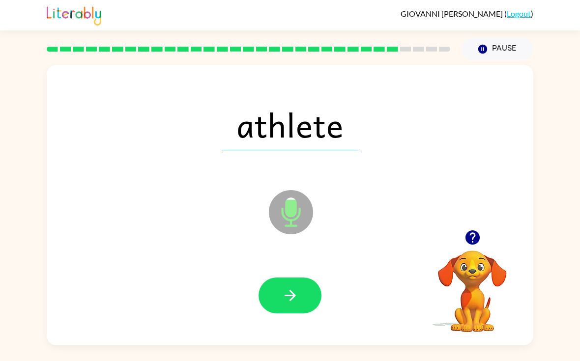
click at [304, 273] on div at bounding box center [290, 296] width 467 height 81
click at [285, 287] on button "button" at bounding box center [289, 296] width 63 height 36
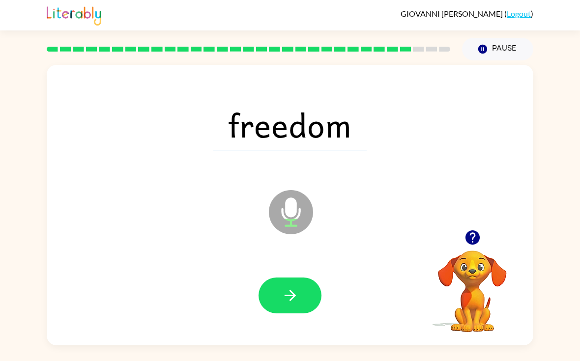
click at [280, 310] on button "button" at bounding box center [289, 296] width 63 height 36
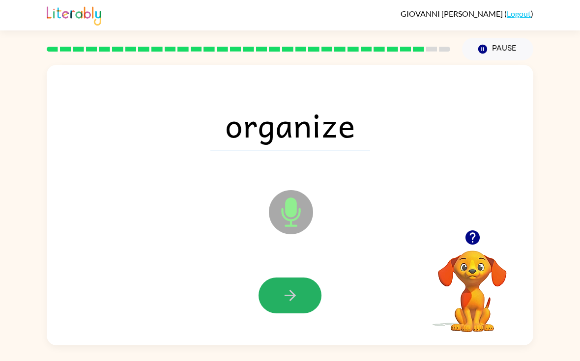
click at [294, 312] on button "button" at bounding box center [289, 296] width 63 height 36
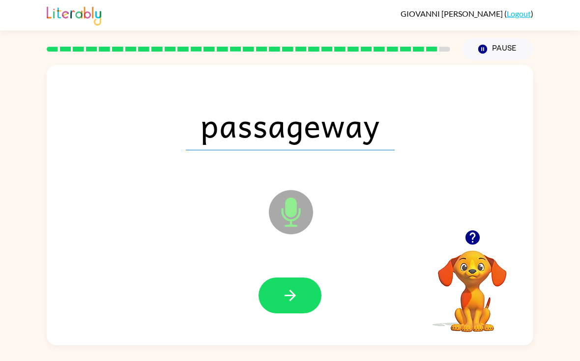
click at [270, 299] on button "button" at bounding box center [289, 296] width 63 height 36
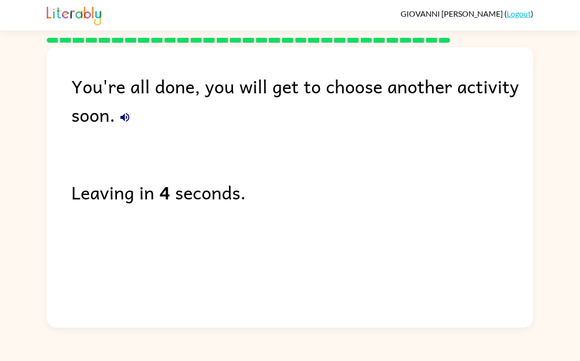
click at [110, 119] on div "You're all done, you will get to choose another activity soon." at bounding box center [302, 100] width 462 height 57
click at [130, 123] on icon "button" at bounding box center [125, 118] width 12 height 12
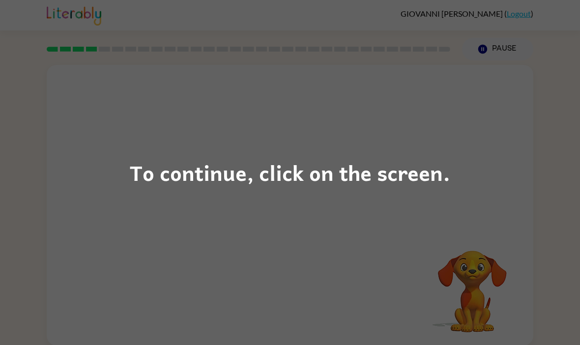
click at [461, 224] on div "To continue, click on the screen." at bounding box center [290, 172] width 580 height 345
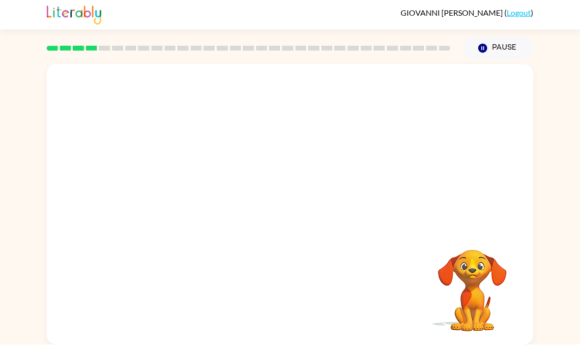
scroll to position [34, 0]
click at [293, 204] on icon "button" at bounding box center [289, 209] width 11 height 11
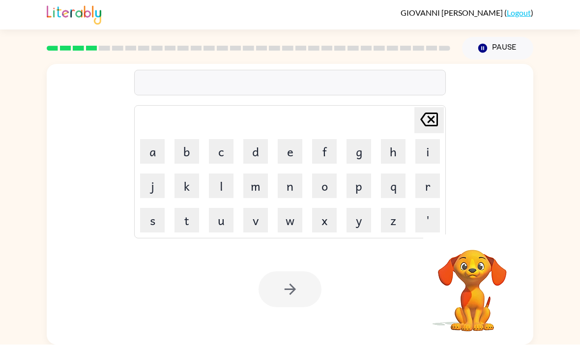
click at [387, 135] on td "h" at bounding box center [392, 151] width 33 height 33
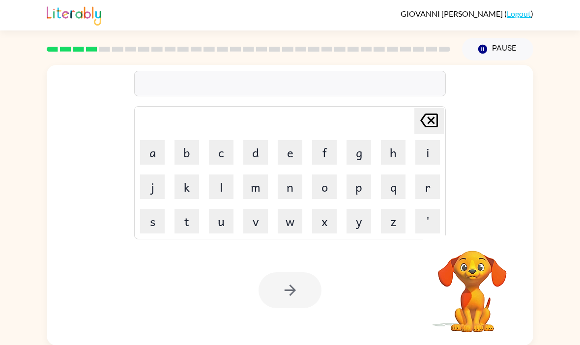
click at [408, 176] on td "q" at bounding box center [392, 186] width 33 height 33
click at [408, 175] on td "q" at bounding box center [392, 186] width 33 height 33
click at [433, 179] on button "r" at bounding box center [427, 186] width 25 height 25
click at [434, 192] on button "r" at bounding box center [427, 186] width 25 height 25
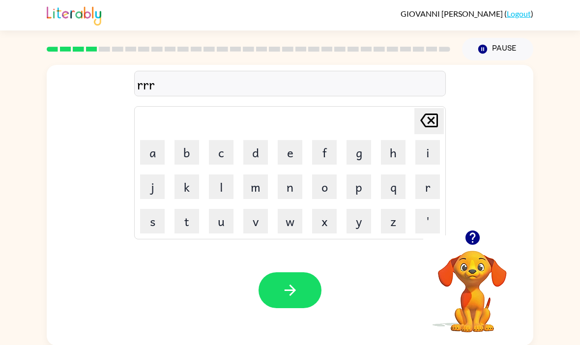
click at [434, 192] on button "r" at bounding box center [427, 186] width 25 height 25
click at [424, 191] on button "r" at bounding box center [427, 186] width 25 height 25
click at [422, 192] on button "r" at bounding box center [427, 186] width 25 height 25
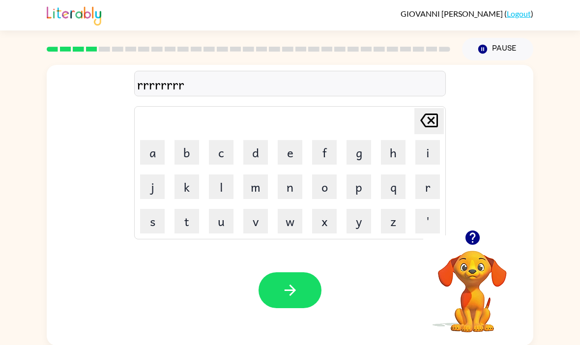
click at [417, 193] on button "r" at bounding box center [427, 186] width 25 height 25
click at [416, 193] on button "r" at bounding box center [427, 186] width 25 height 25
click at [422, 189] on button "r" at bounding box center [427, 186] width 25 height 25
click at [422, 188] on button "r" at bounding box center [427, 186] width 25 height 25
click at [424, 187] on button "r" at bounding box center [427, 186] width 25 height 25
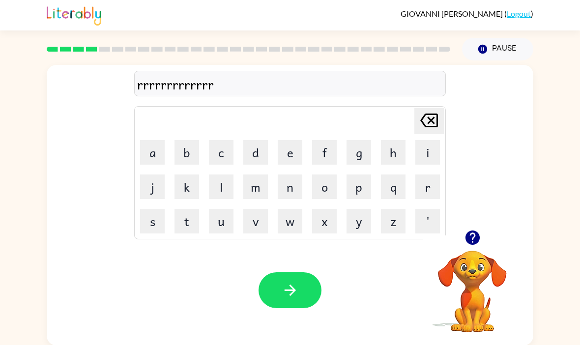
click at [423, 187] on button "r" at bounding box center [427, 186] width 25 height 25
click at [421, 185] on button "r" at bounding box center [427, 186] width 25 height 25
click at [421, 189] on button "r" at bounding box center [427, 186] width 25 height 25
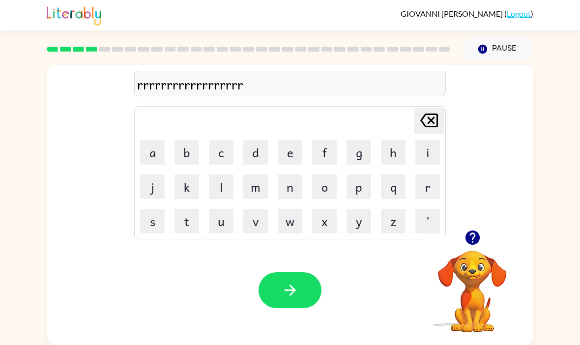
click at [423, 189] on button "r" at bounding box center [427, 186] width 25 height 25
click at [423, 188] on button "r" at bounding box center [427, 186] width 25 height 25
click at [426, 187] on button "r" at bounding box center [427, 186] width 25 height 25
click at [425, 186] on button "r" at bounding box center [427, 186] width 25 height 25
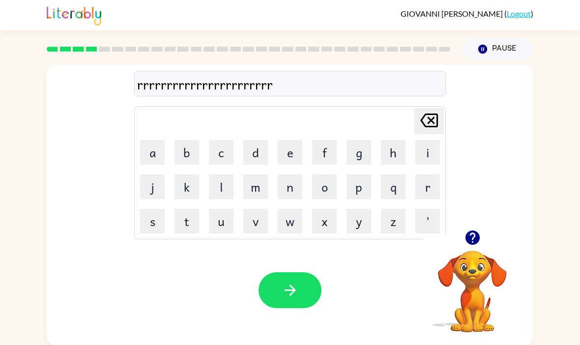
click at [425, 186] on button "r" at bounding box center [427, 186] width 25 height 25
click at [430, 183] on button "r" at bounding box center [427, 186] width 25 height 25
click at [430, 182] on button "r" at bounding box center [427, 186] width 25 height 25
click at [422, 186] on button "r" at bounding box center [427, 186] width 25 height 25
click at [415, 199] on button "r" at bounding box center [427, 186] width 25 height 25
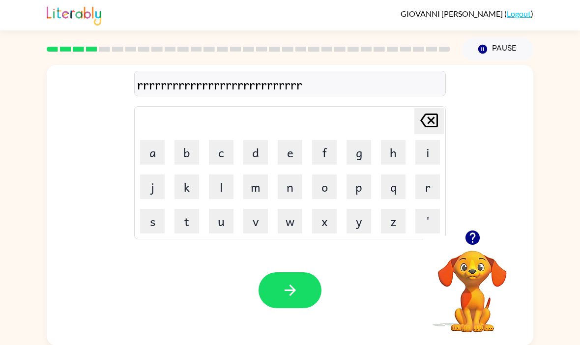
click at [424, 122] on icon "[PERSON_NAME] last character input" at bounding box center [429, 121] width 24 height 24
click at [430, 118] on icon "[PERSON_NAME] last character input" at bounding box center [429, 121] width 24 height 24
click at [429, 123] on icon at bounding box center [429, 121] width 18 height 14
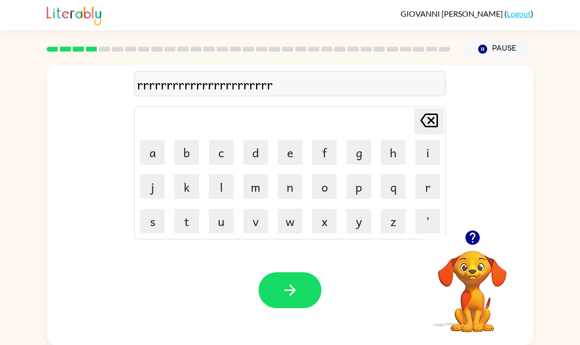
click at [429, 122] on icon at bounding box center [429, 121] width 18 height 14
click at [429, 131] on icon "[PERSON_NAME] last character input" at bounding box center [429, 121] width 24 height 24
click at [436, 123] on icon "[PERSON_NAME] last character input" at bounding box center [429, 121] width 24 height 24
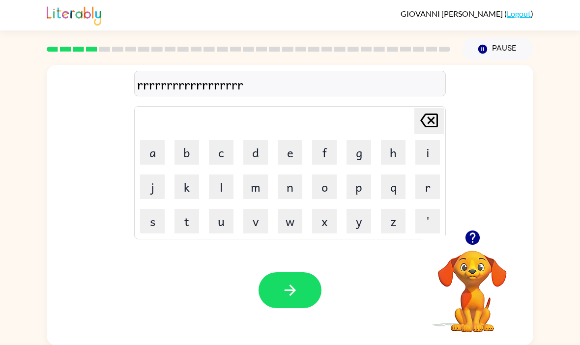
click at [430, 124] on icon "[PERSON_NAME] last character input" at bounding box center [429, 121] width 24 height 24
click at [431, 124] on icon "[PERSON_NAME] last character input" at bounding box center [429, 121] width 24 height 24
click at [430, 127] on icon at bounding box center [429, 121] width 18 height 14
click at [430, 126] on icon "[PERSON_NAME] last character input" at bounding box center [429, 121] width 24 height 24
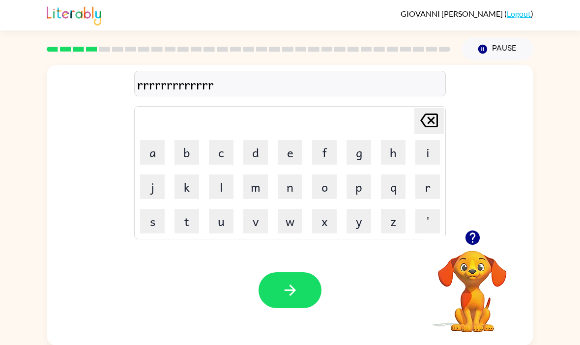
click at [428, 123] on icon "[PERSON_NAME] last character input" at bounding box center [429, 121] width 24 height 24
click at [429, 129] on icon "[PERSON_NAME] last character input" at bounding box center [429, 121] width 24 height 24
click at [429, 127] on icon at bounding box center [429, 121] width 18 height 14
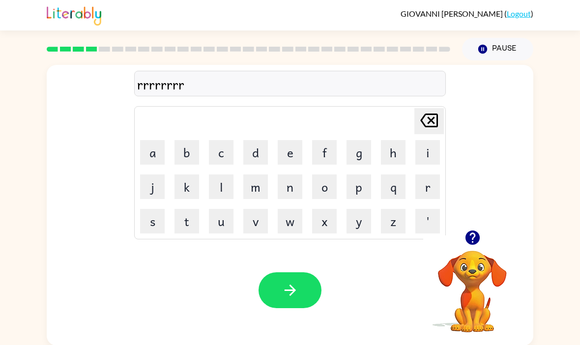
click at [429, 127] on icon at bounding box center [429, 121] width 18 height 14
click at [428, 124] on icon at bounding box center [429, 121] width 18 height 14
click at [428, 123] on icon at bounding box center [429, 121] width 18 height 14
click at [430, 127] on icon at bounding box center [429, 121] width 18 height 14
click at [430, 126] on icon "[PERSON_NAME] last character input" at bounding box center [429, 121] width 24 height 24
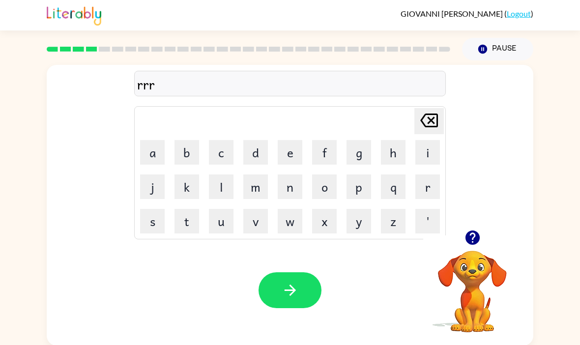
click at [429, 127] on icon at bounding box center [429, 121] width 18 height 14
click at [428, 130] on icon "[PERSON_NAME] last character input" at bounding box center [429, 121] width 24 height 24
